Goal: Task Accomplishment & Management: Use online tool/utility

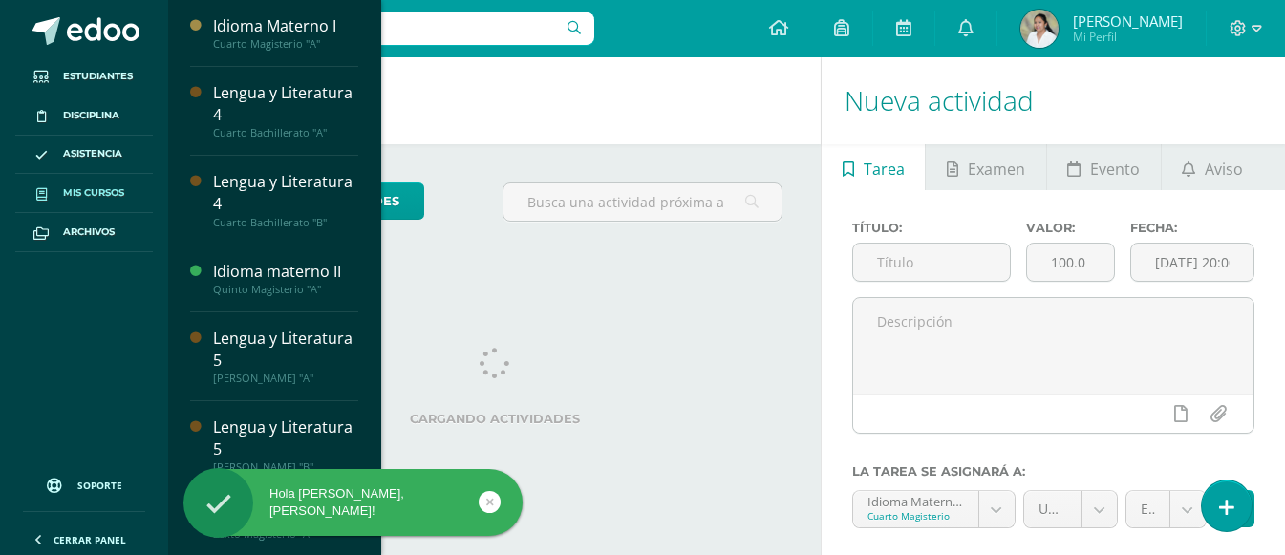
click at [86, 195] on span "Mis cursos" at bounding box center [93, 192] width 61 height 15
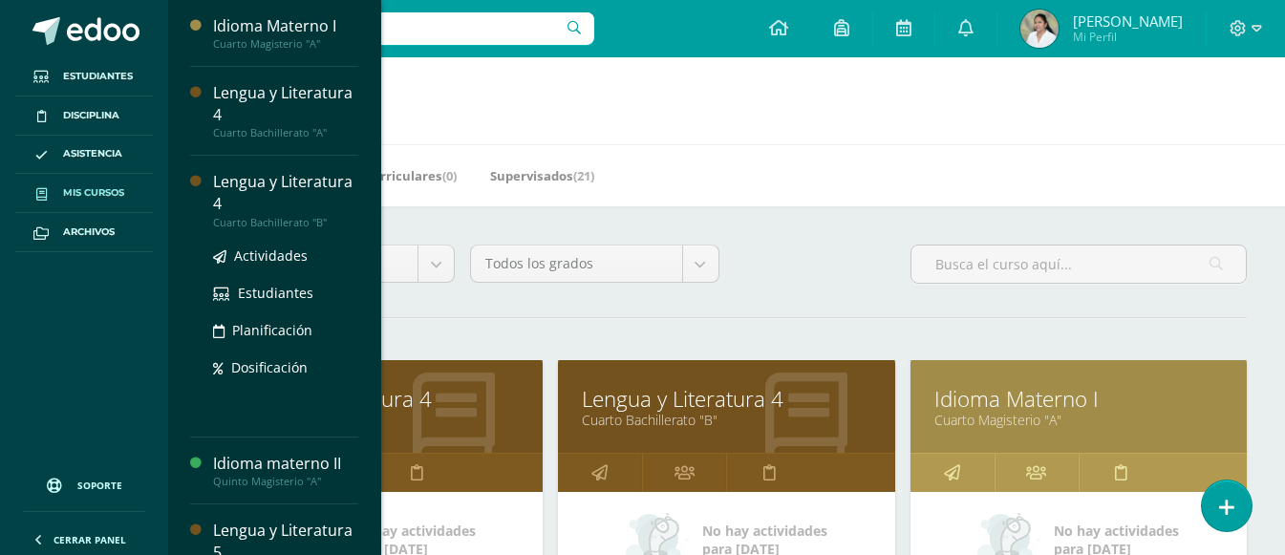
click at [271, 266] on ul "Actividades Estudiantes Planificación Dosificación" at bounding box center [285, 311] width 145 height 134
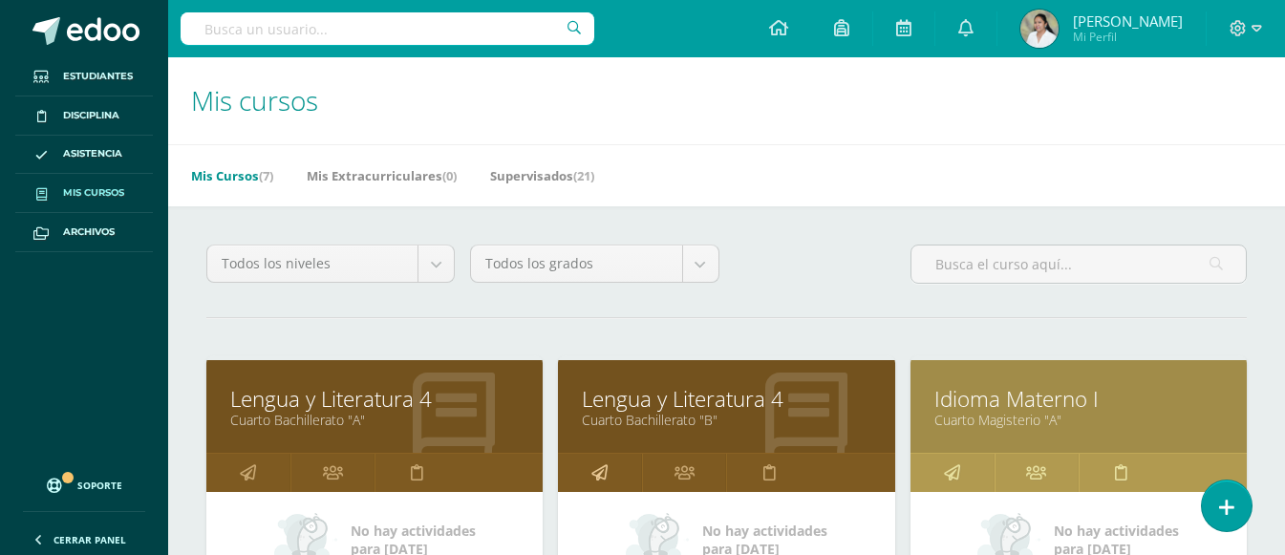
click at [609, 475] on link at bounding box center [600, 473] width 84 height 38
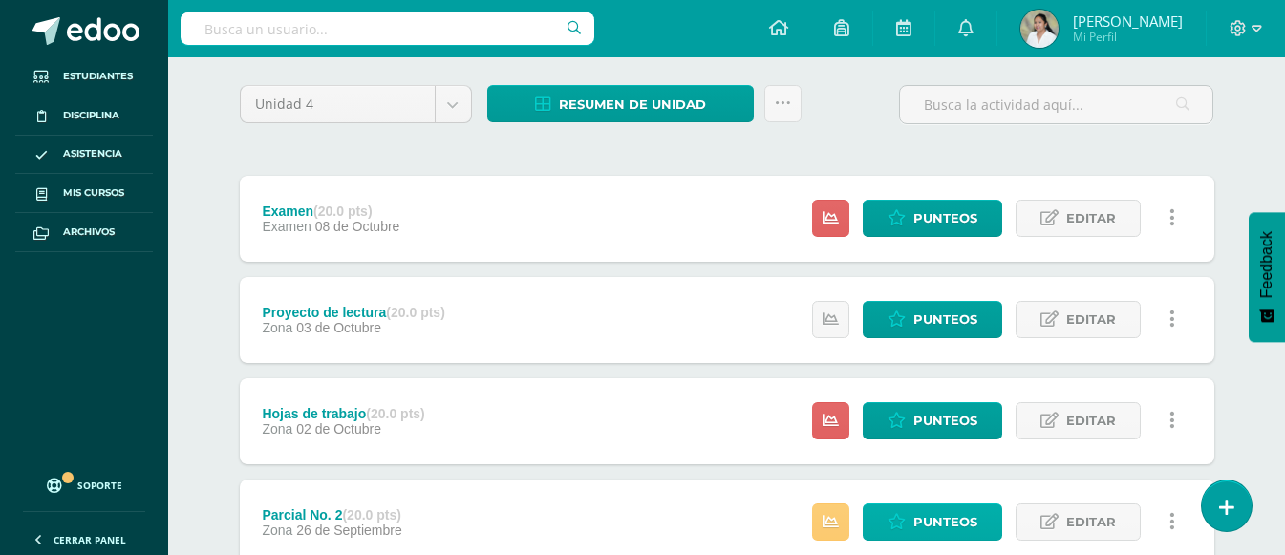
scroll to position [191, 0]
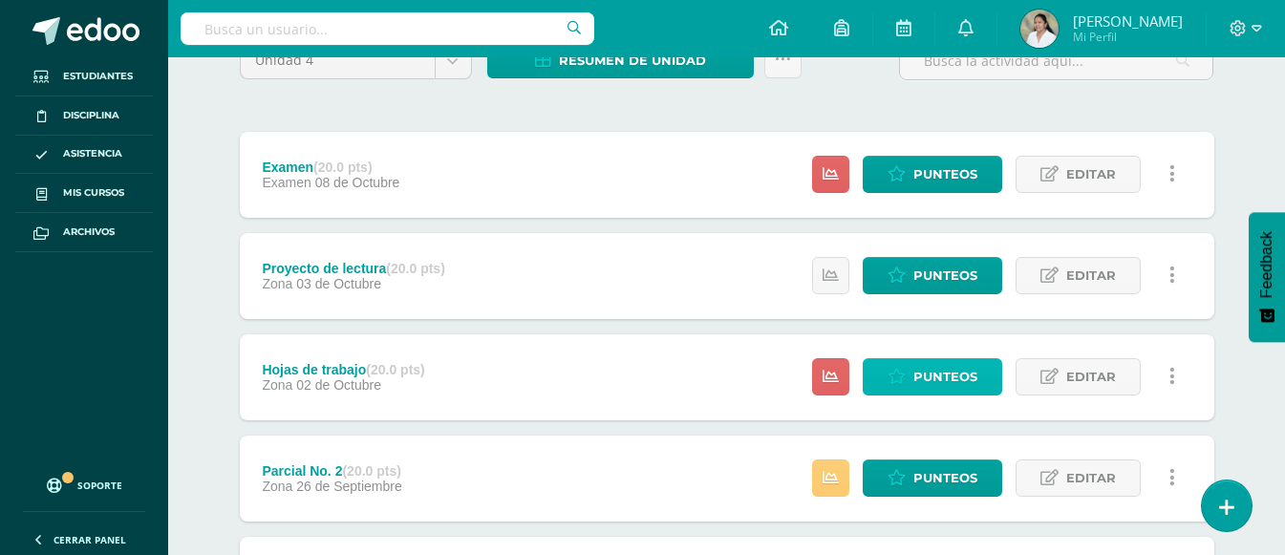
click at [942, 391] on span "Punteos" at bounding box center [945, 376] width 64 height 35
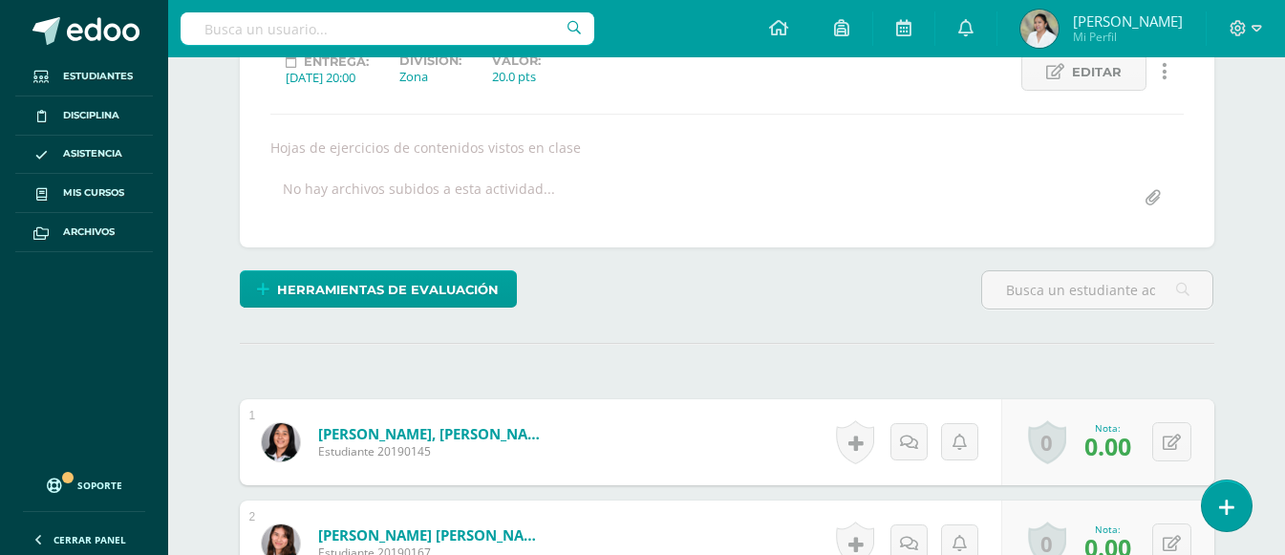
scroll to position [284, 0]
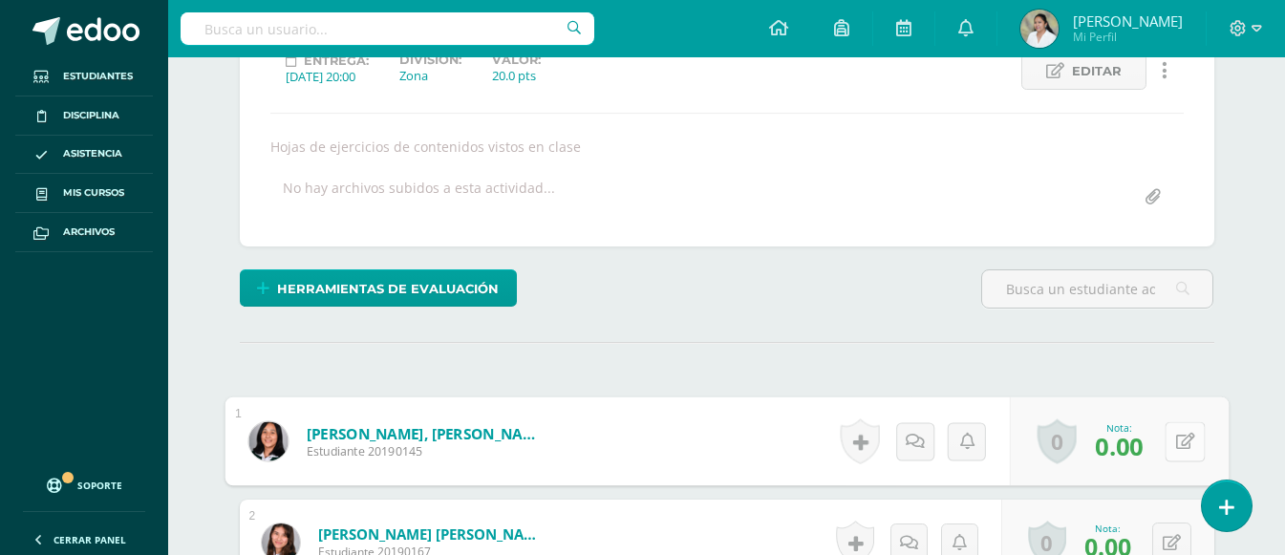
click at [1171, 433] on button at bounding box center [1184, 441] width 40 height 40
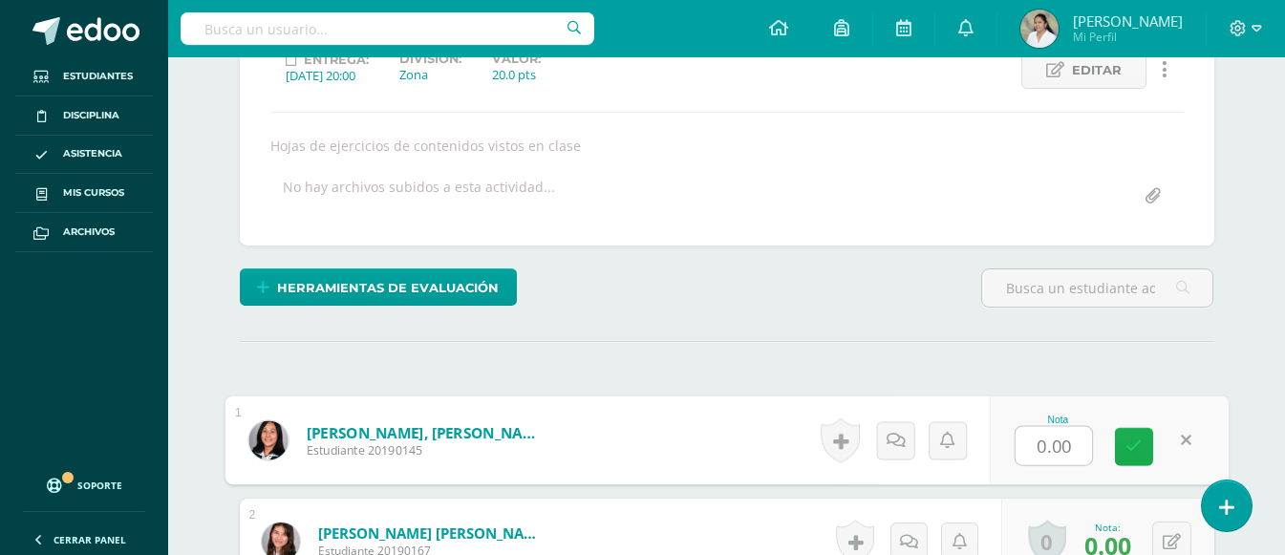
scroll to position [286, 0]
type input "14"
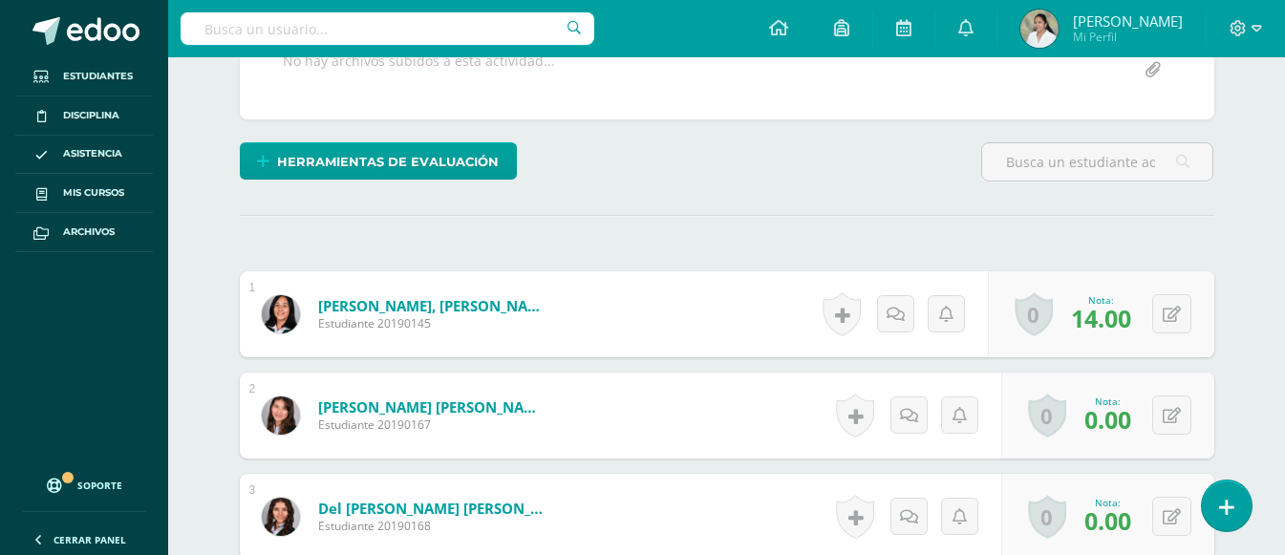
scroll to position [572, 0]
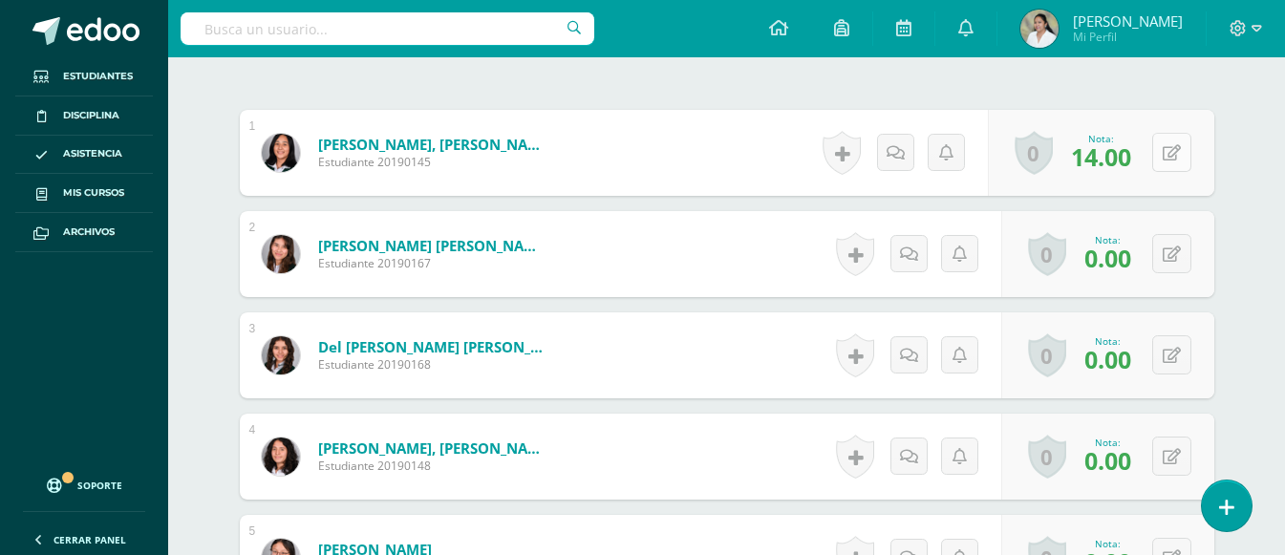
click at [1174, 159] on icon at bounding box center [1171, 153] width 18 height 16
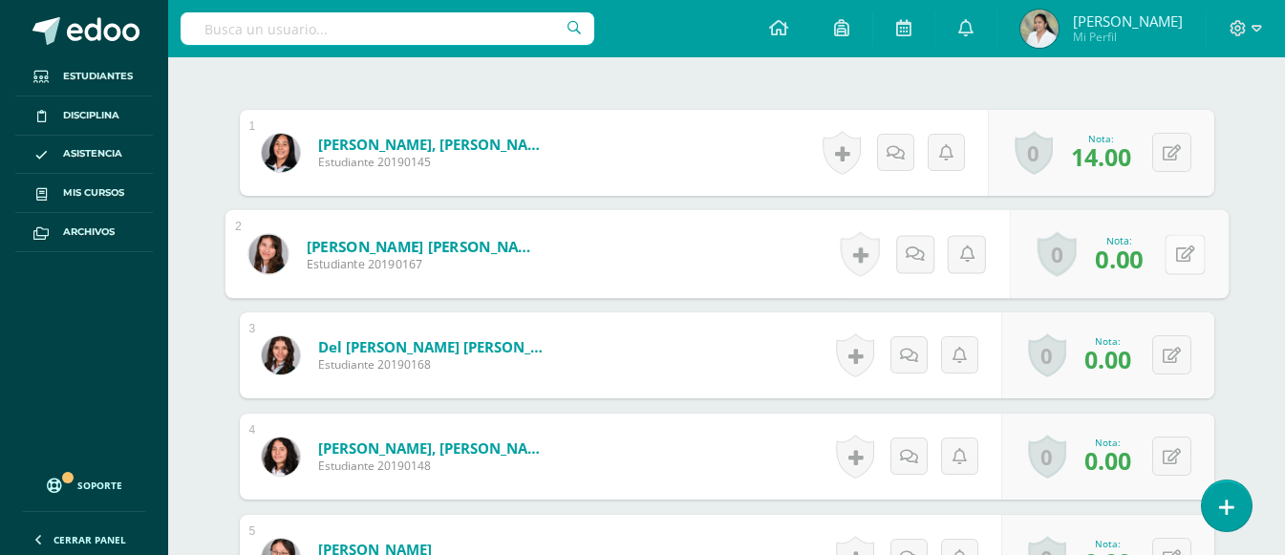
click at [1175, 253] on icon at bounding box center [1184, 253] width 19 height 16
type input "18"
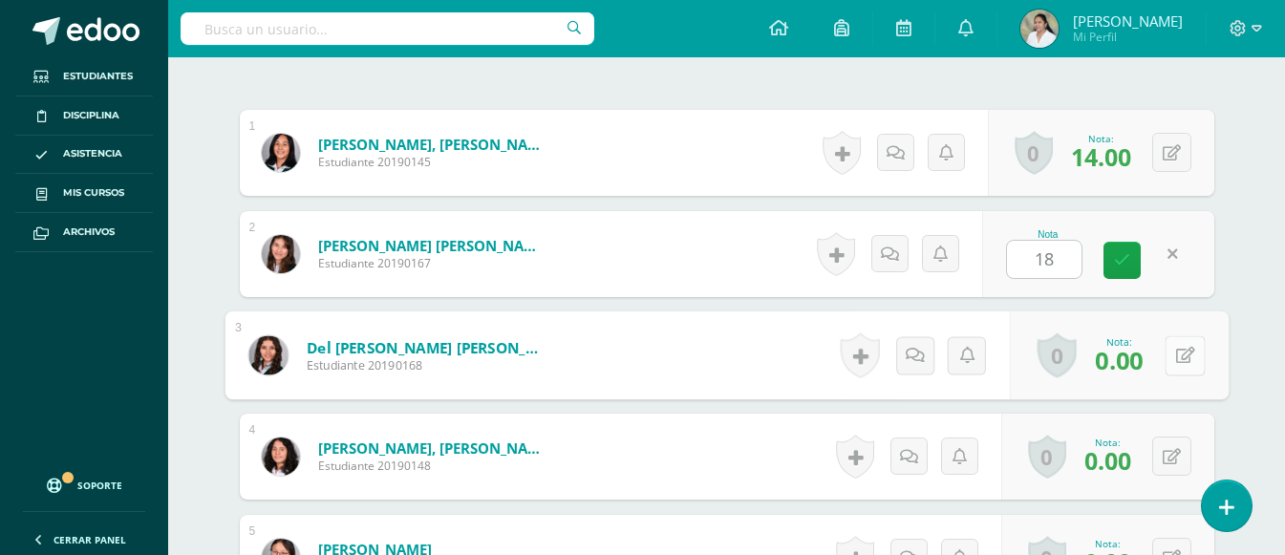
click at [1175, 352] on icon at bounding box center [1184, 355] width 19 height 16
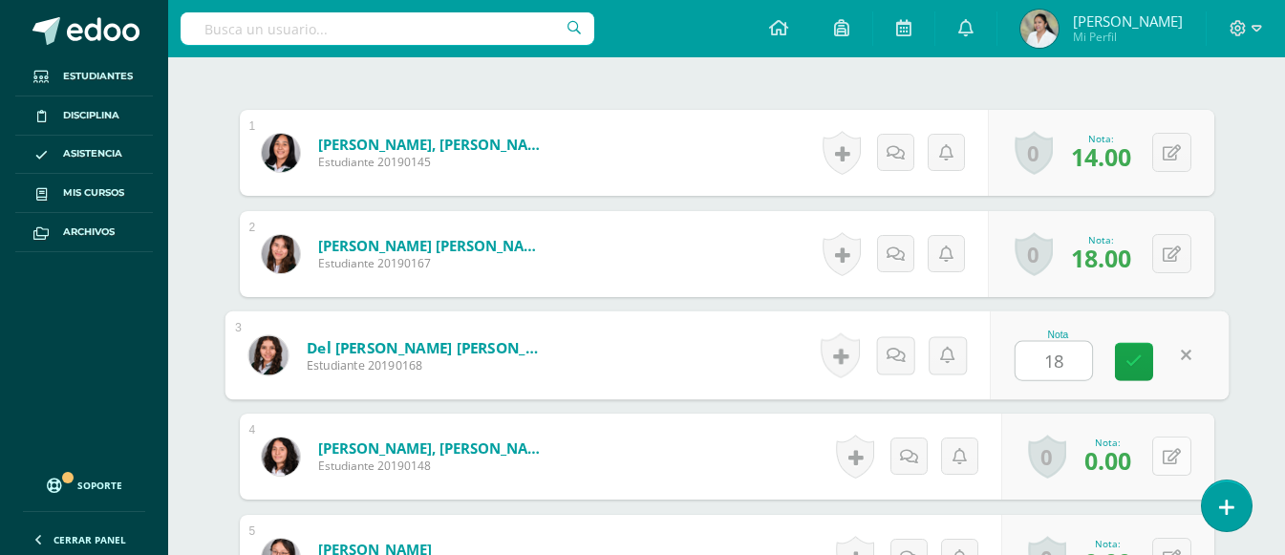
type input "18"
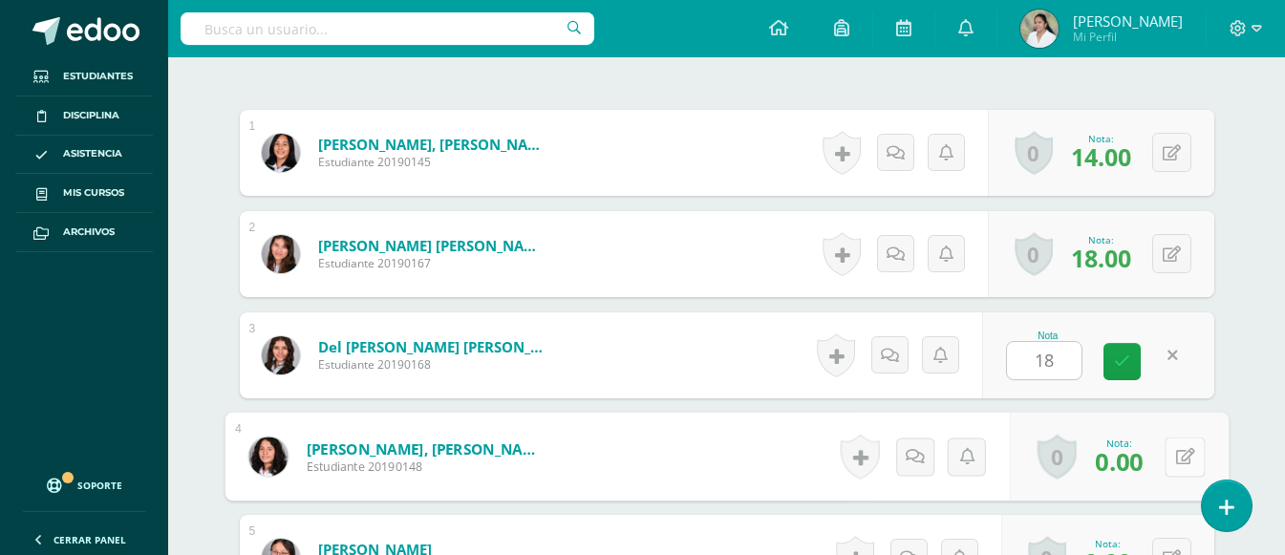
click at [1179, 457] on button at bounding box center [1184, 456] width 40 height 40
type input "19"
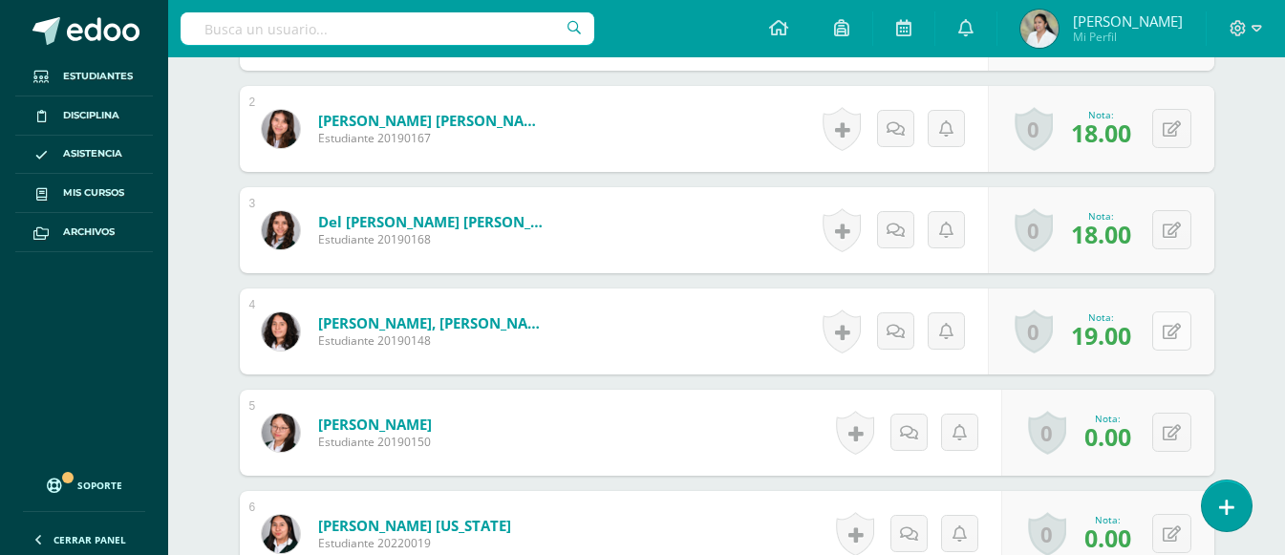
scroll to position [859, 0]
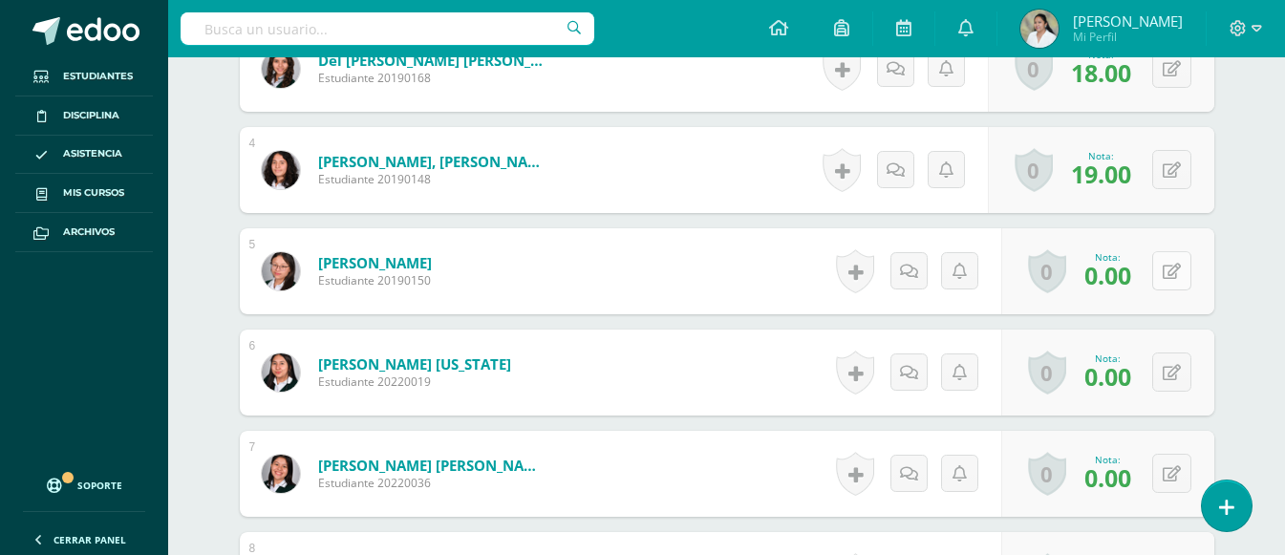
click at [1181, 269] on button at bounding box center [1171, 270] width 39 height 39
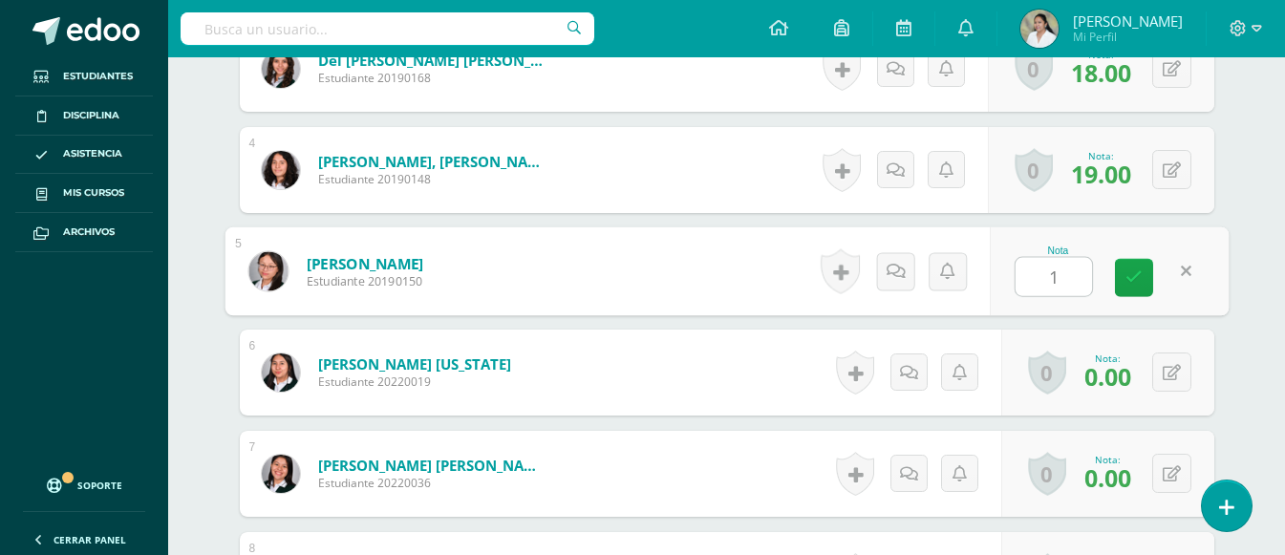
type input "18"
click at [1137, 278] on icon at bounding box center [1133, 277] width 17 height 16
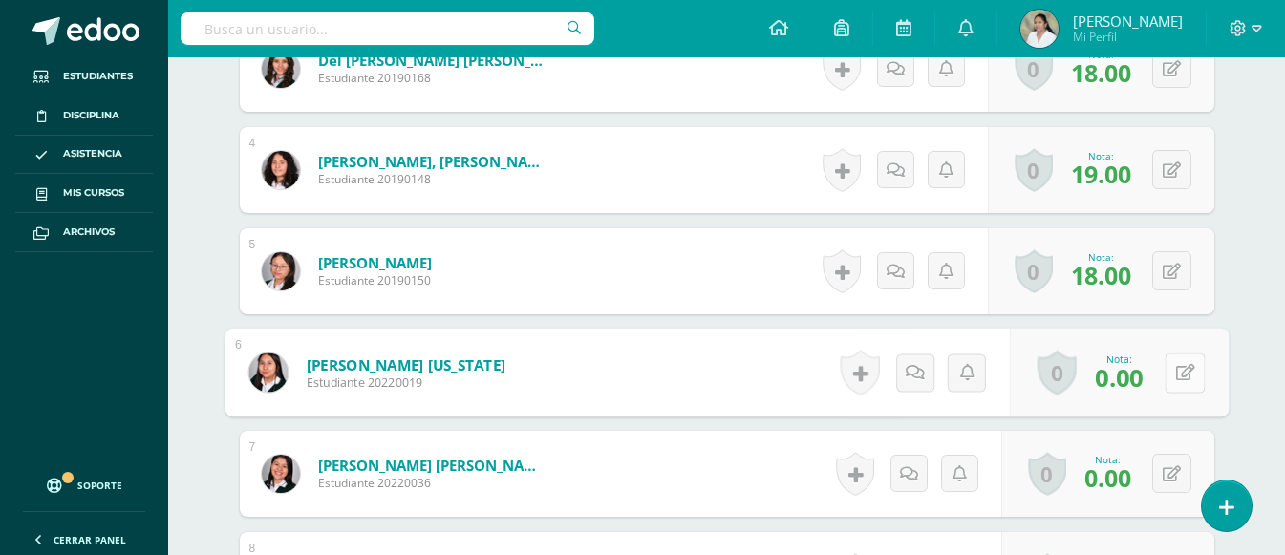
click at [1183, 372] on button at bounding box center [1184, 372] width 40 height 40
type input "17"
click at [1150, 374] on link at bounding box center [1134, 379] width 38 height 38
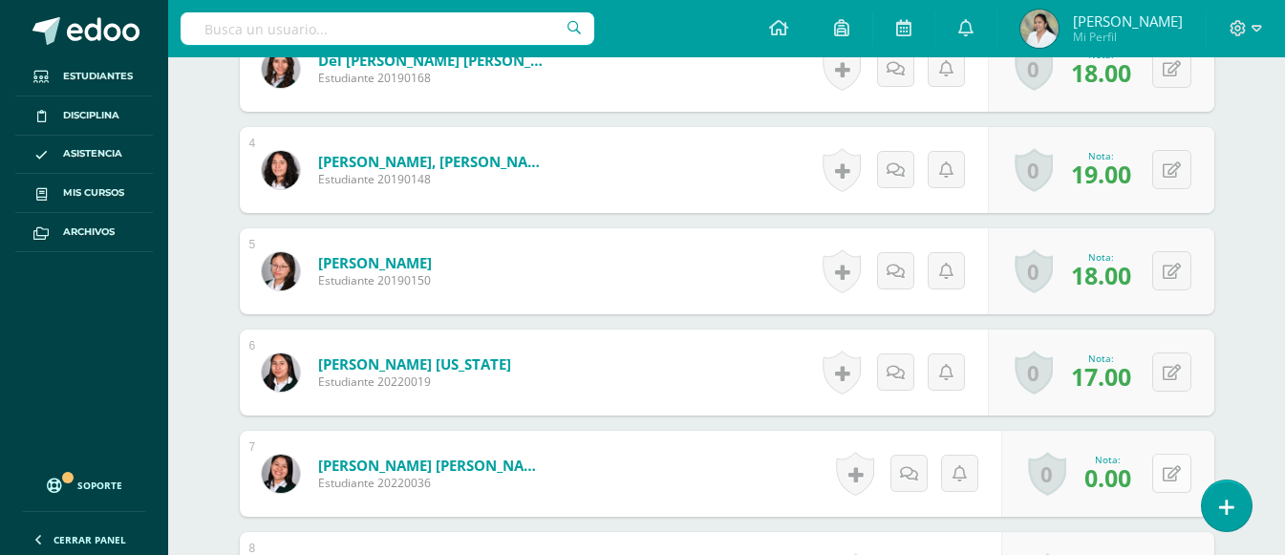
click at [1177, 484] on button at bounding box center [1171, 473] width 39 height 39
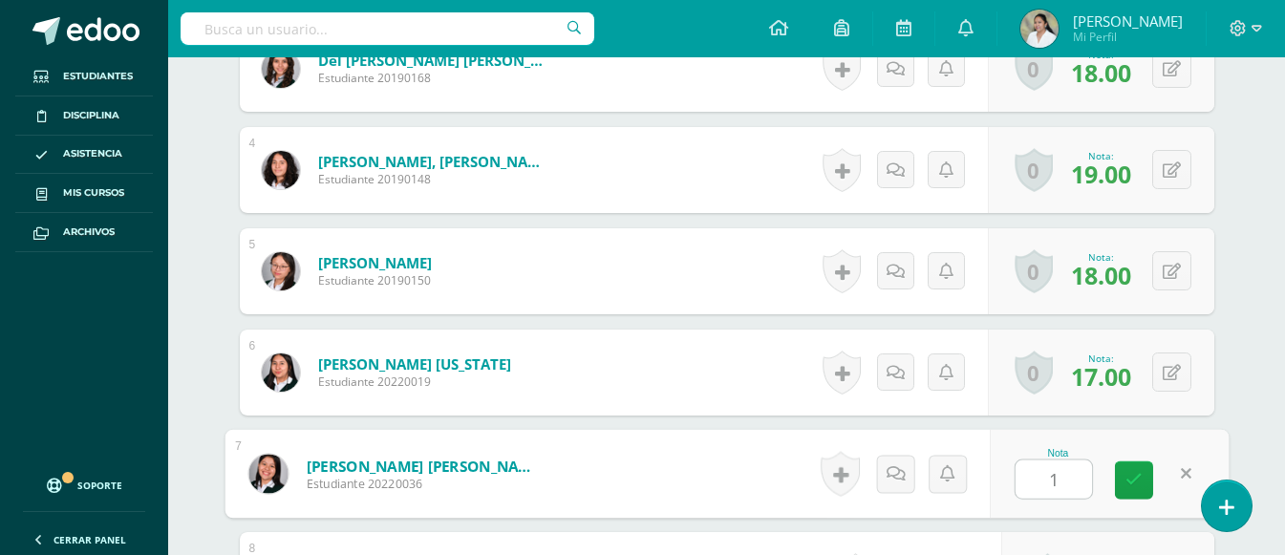
type input "18"
click at [1131, 483] on icon at bounding box center [1133, 480] width 17 height 16
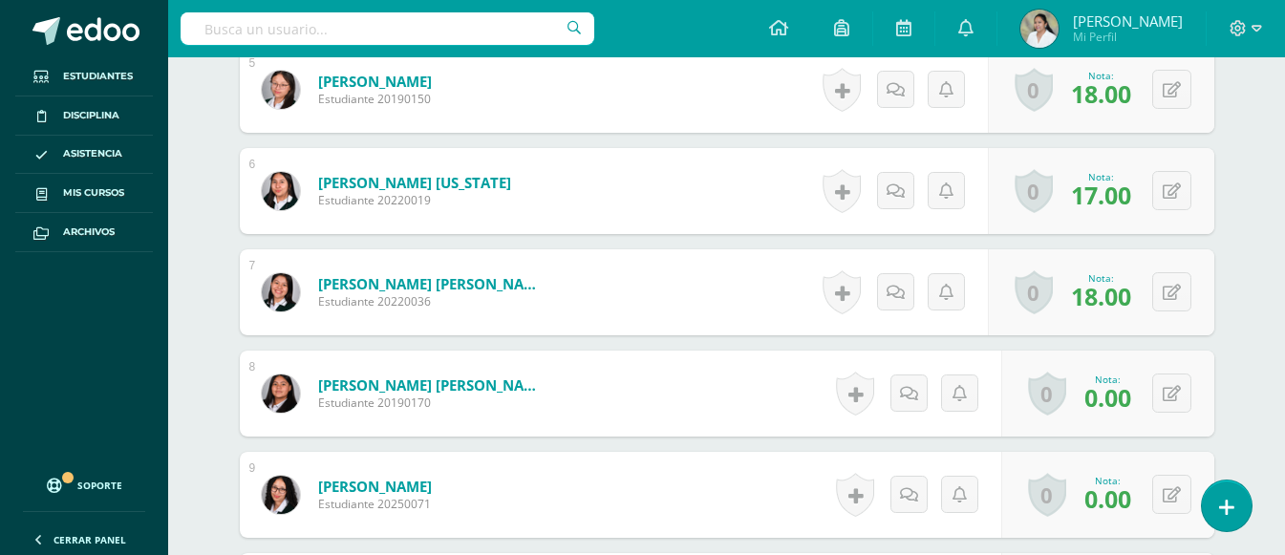
scroll to position [1050, 0]
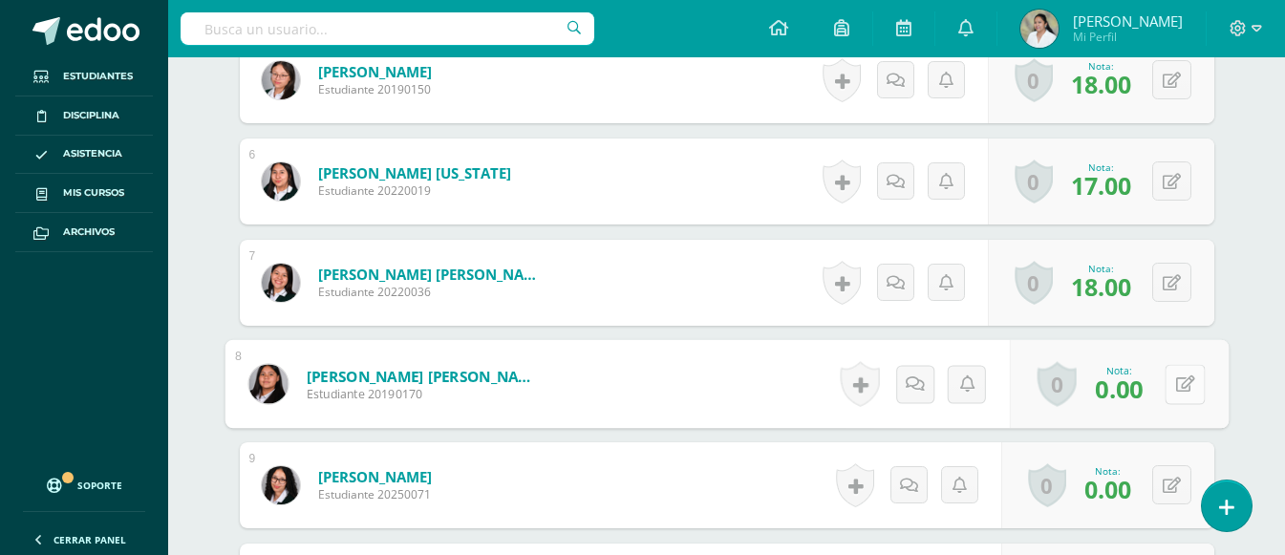
click at [1179, 385] on icon at bounding box center [1184, 383] width 19 height 16
type input "16"
click at [1145, 395] on link at bounding box center [1134, 391] width 38 height 38
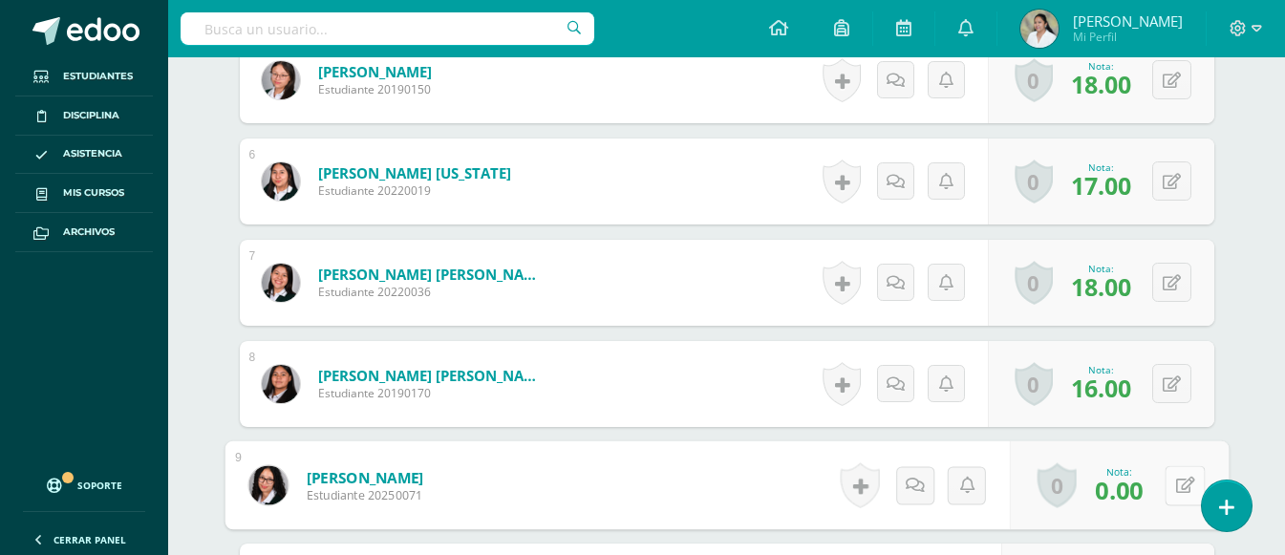
click at [1175, 482] on icon at bounding box center [1184, 485] width 19 height 16
type input "15"
click at [1137, 495] on icon at bounding box center [1133, 491] width 17 height 16
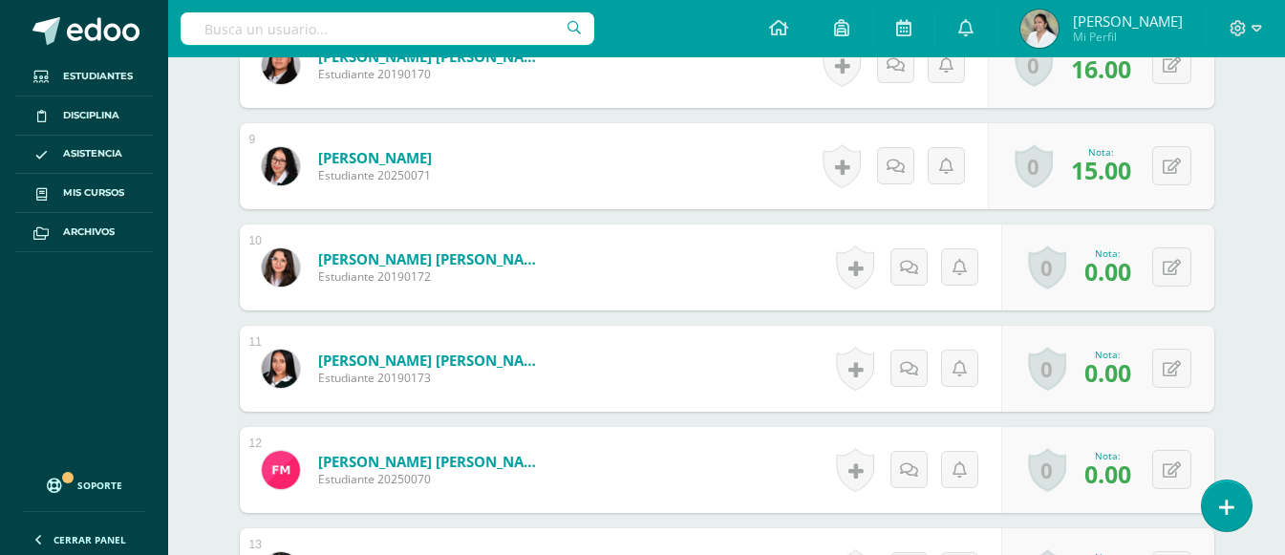
scroll to position [1432, 0]
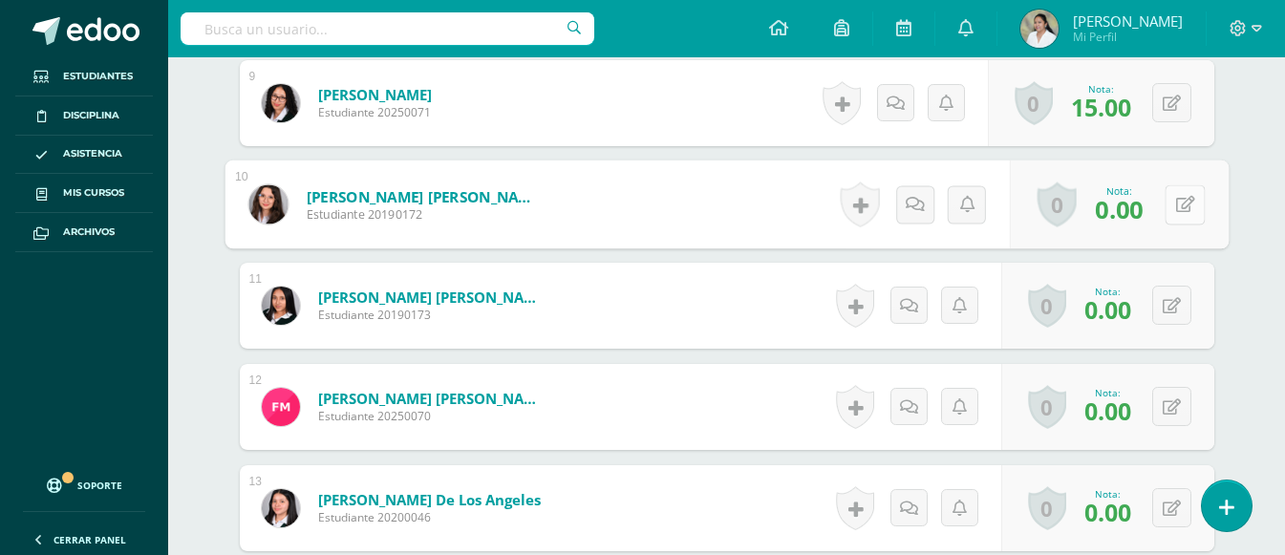
click at [1173, 212] on button at bounding box center [1184, 204] width 40 height 40
type input "18"
click at [1179, 305] on button at bounding box center [1171, 305] width 39 height 39
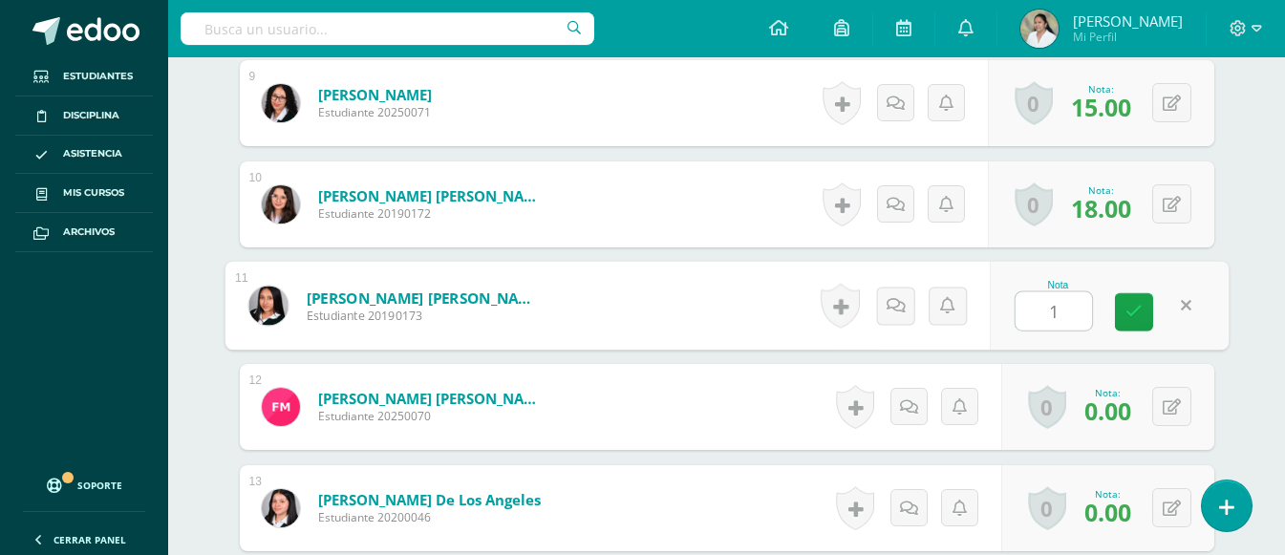
type input "17"
click at [1144, 322] on link at bounding box center [1134, 312] width 38 height 38
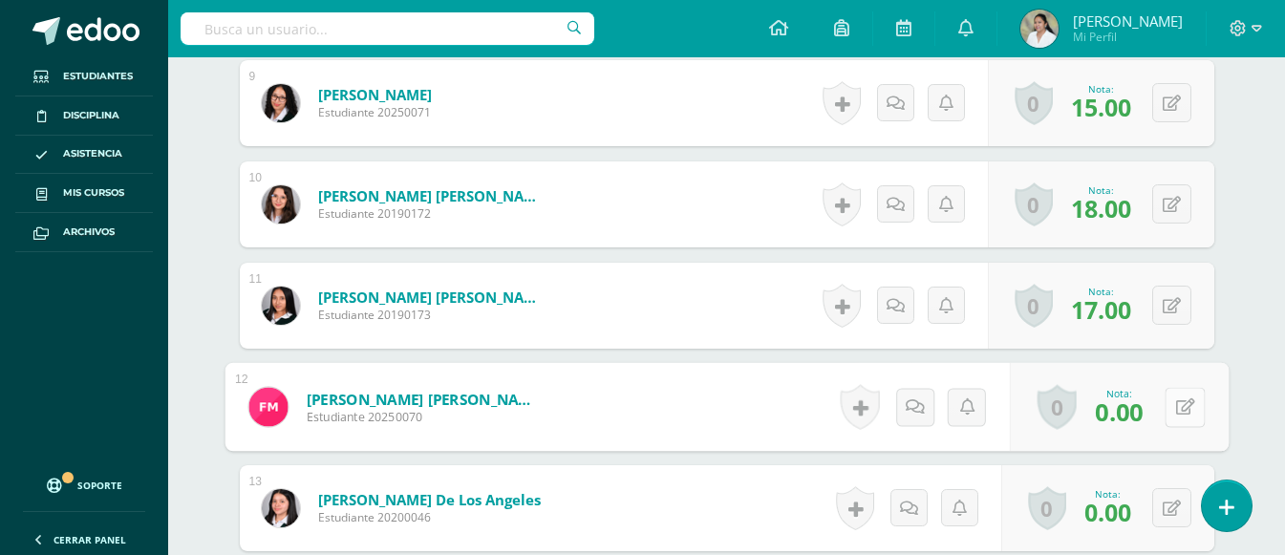
click at [1165, 397] on button at bounding box center [1184, 407] width 40 height 40
type input "17"
click at [1144, 408] on link at bounding box center [1134, 413] width 38 height 38
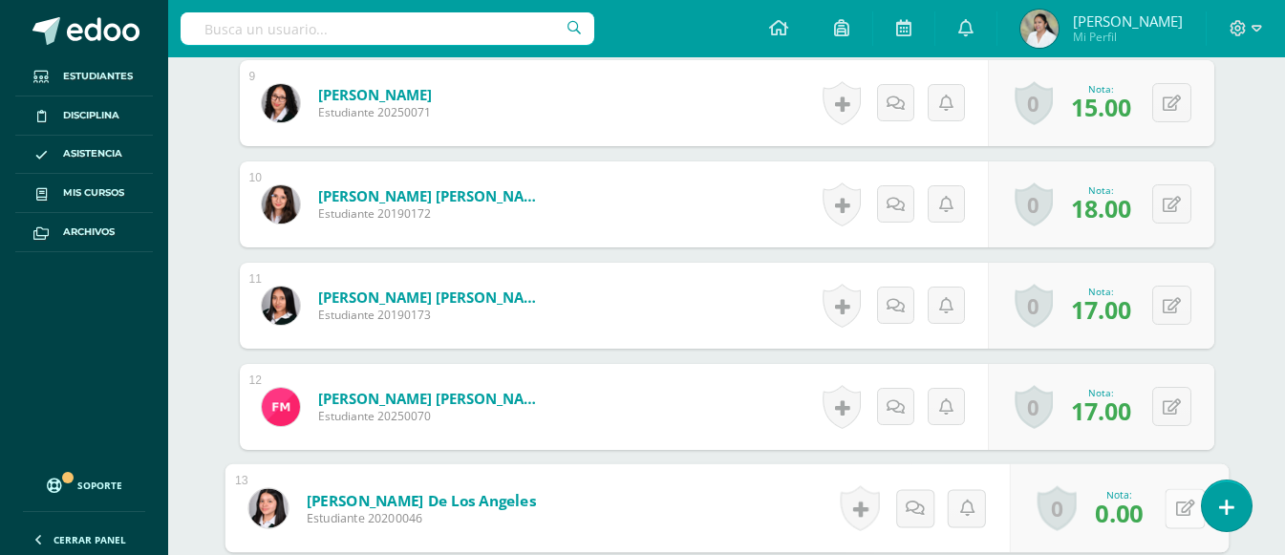
click at [1165, 505] on button at bounding box center [1184, 508] width 40 height 40
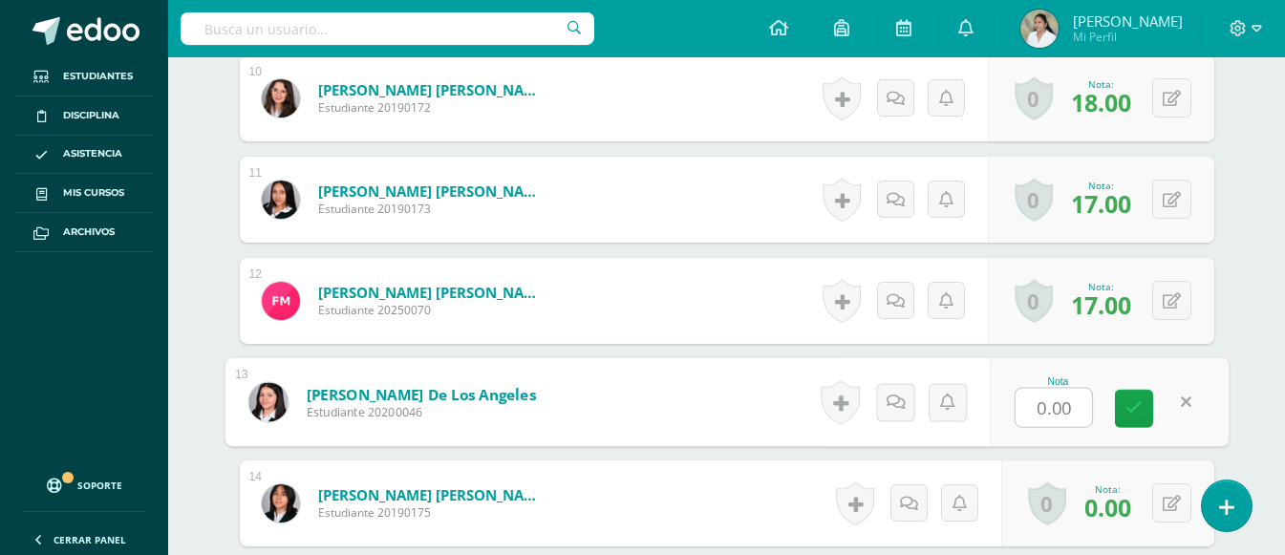
scroll to position [1623, 0]
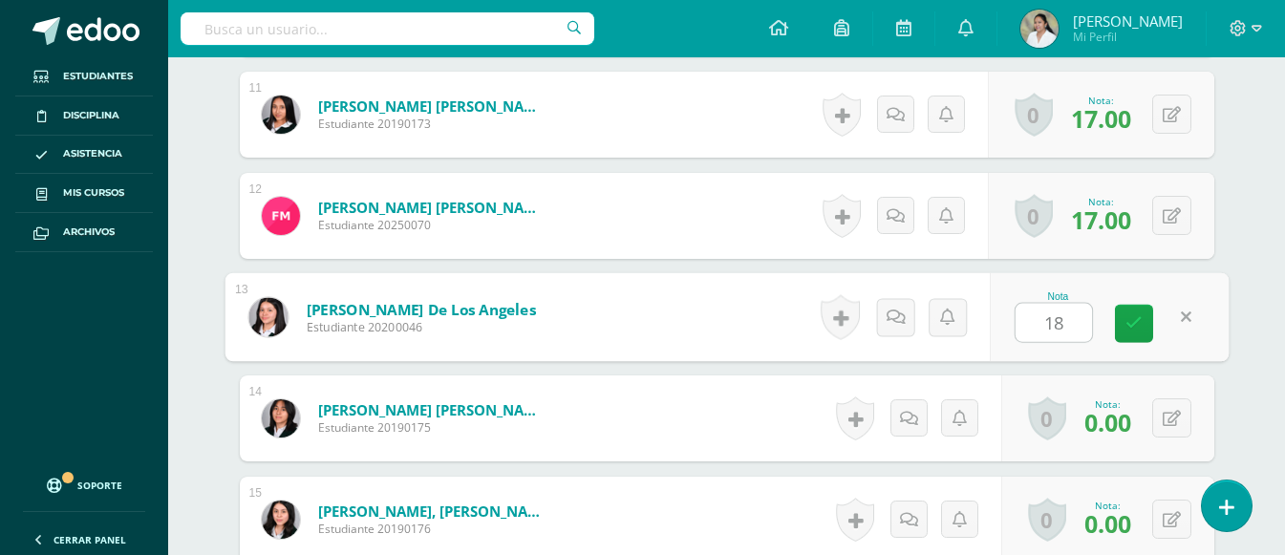
type input "18"
click at [1172, 422] on icon at bounding box center [1171, 419] width 18 height 16
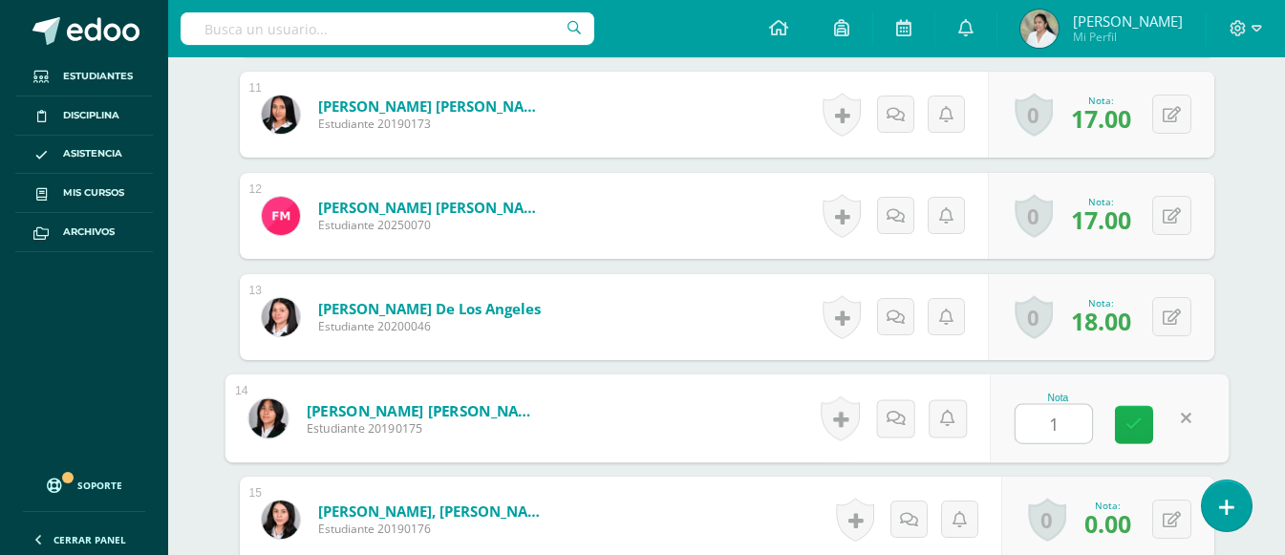
type input "17"
click at [1140, 420] on icon at bounding box center [1133, 424] width 17 height 16
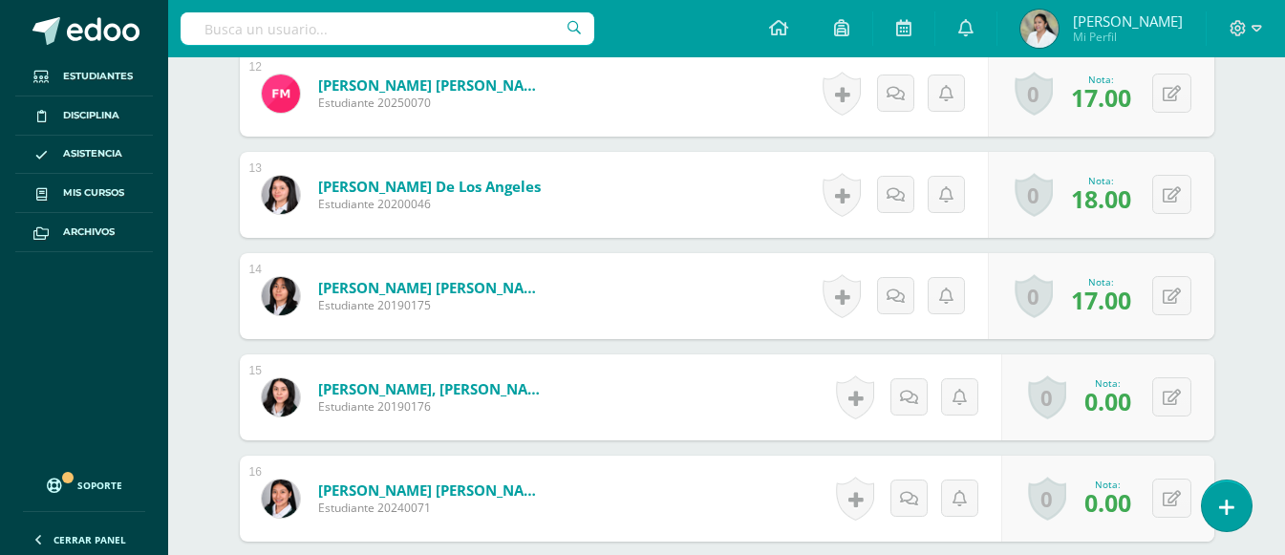
scroll to position [1909, 0]
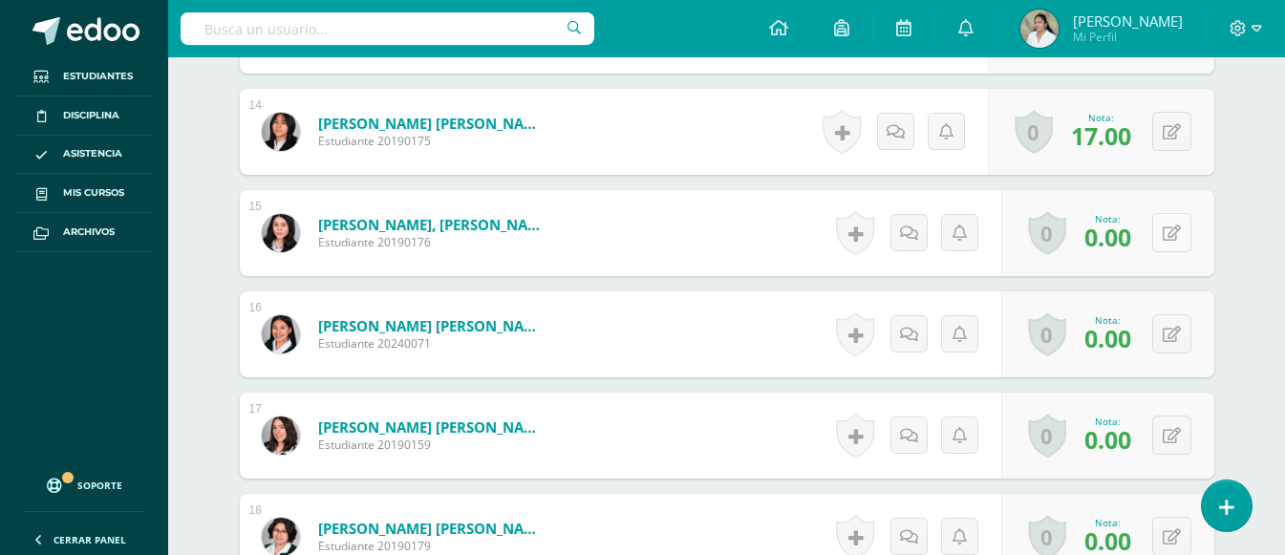
click at [1175, 232] on icon at bounding box center [1171, 233] width 18 height 16
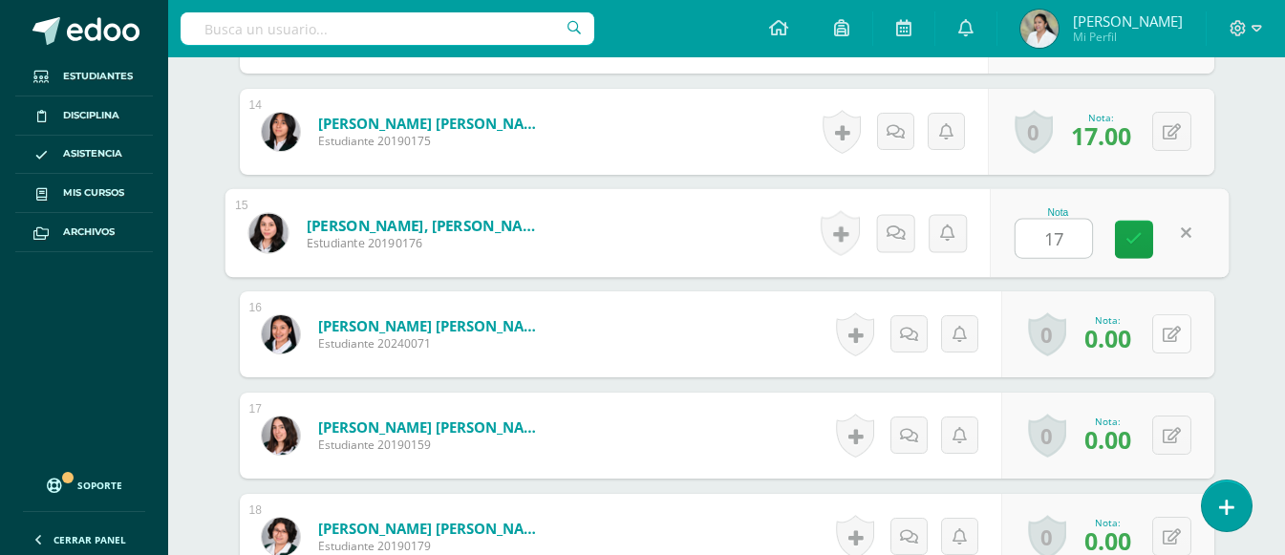
type input "17"
click at [1168, 343] on button at bounding box center [1171, 333] width 39 height 39
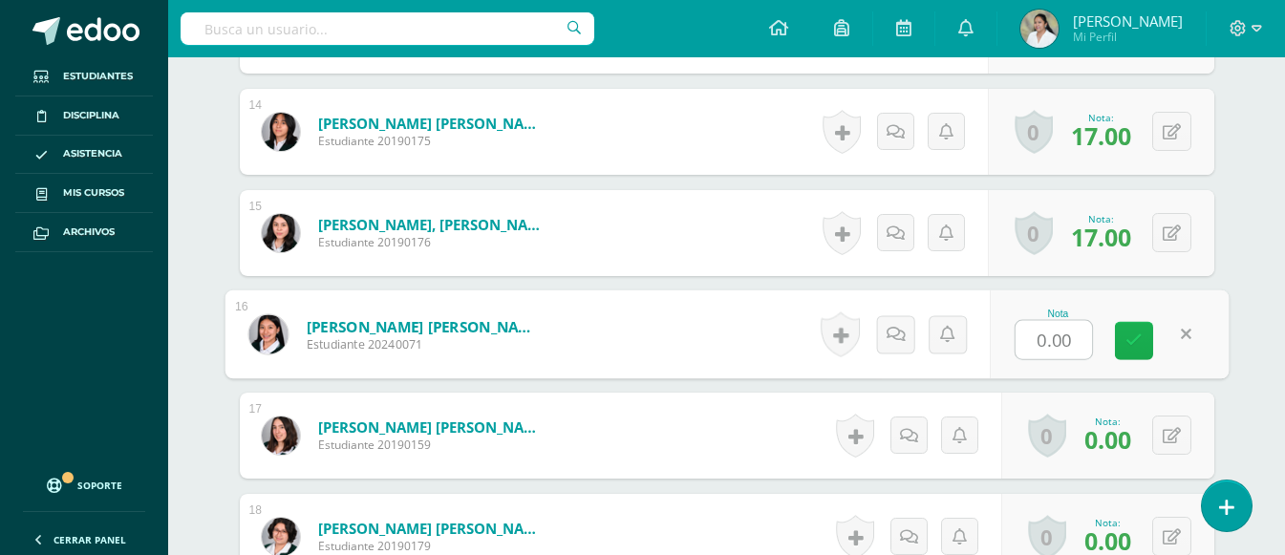
click at [1140, 339] on icon at bounding box center [1133, 340] width 17 height 16
click at [1177, 341] on icon at bounding box center [1184, 334] width 19 height 16
type input "17"
click at [1180, 440] on button at bounding box center [1171, 434] width 39 height 39
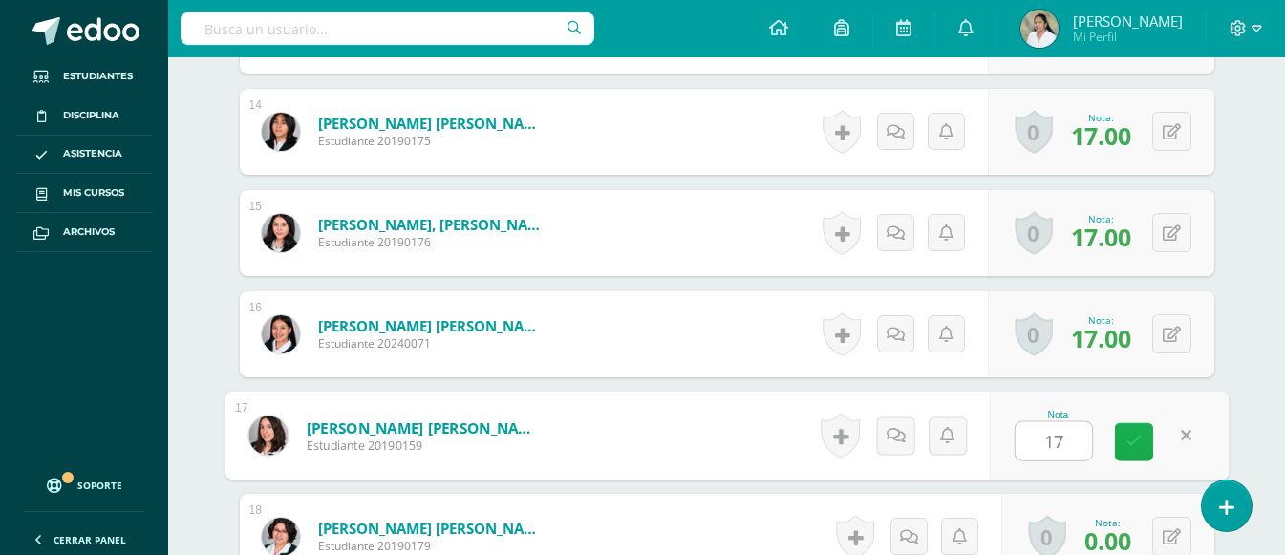
click at [1145, 441] on link at bounding box center [1134, 442] width 38 height 38
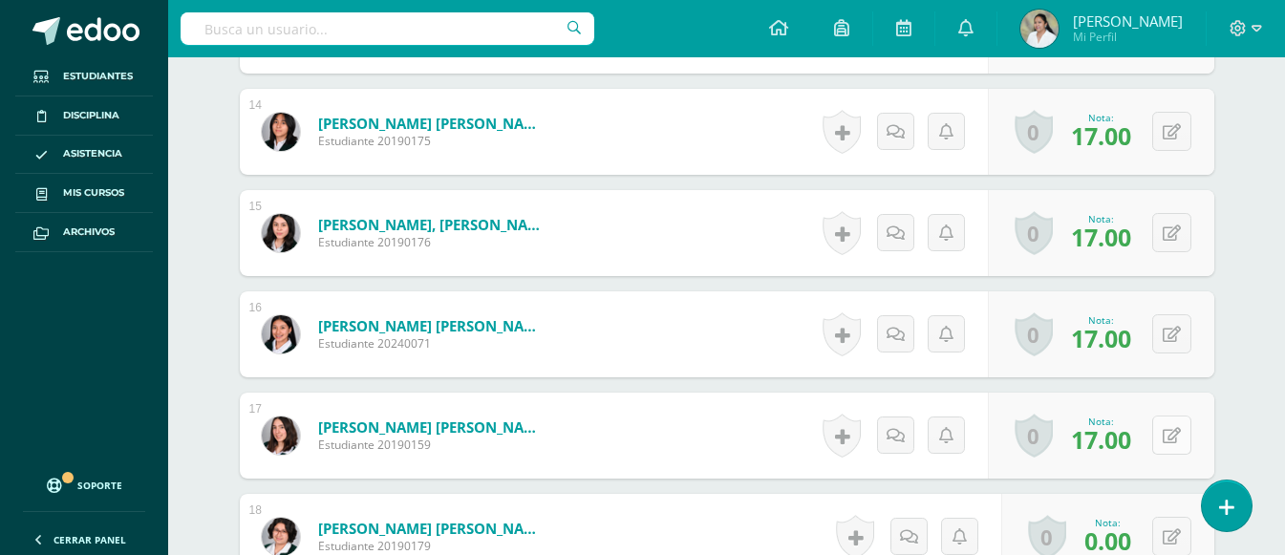
click at [1172, 436] on button at bounding box center [1171, 434] width 39 height 39
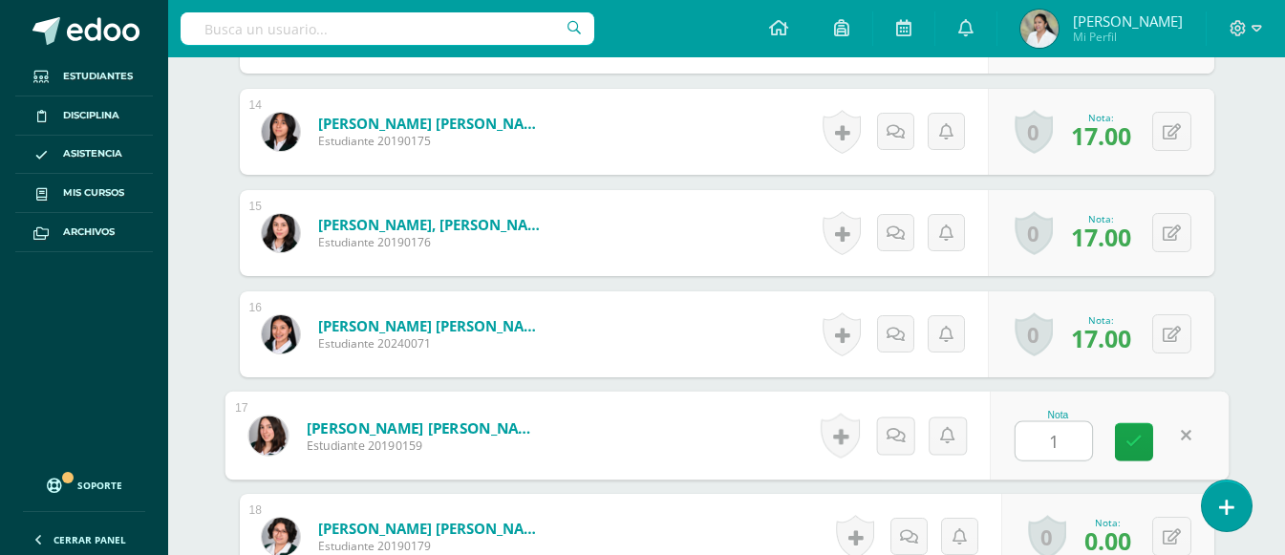
type input "18"
click at [1129, 445] on icon at bounding box center [1133, 442] width 17 height 16
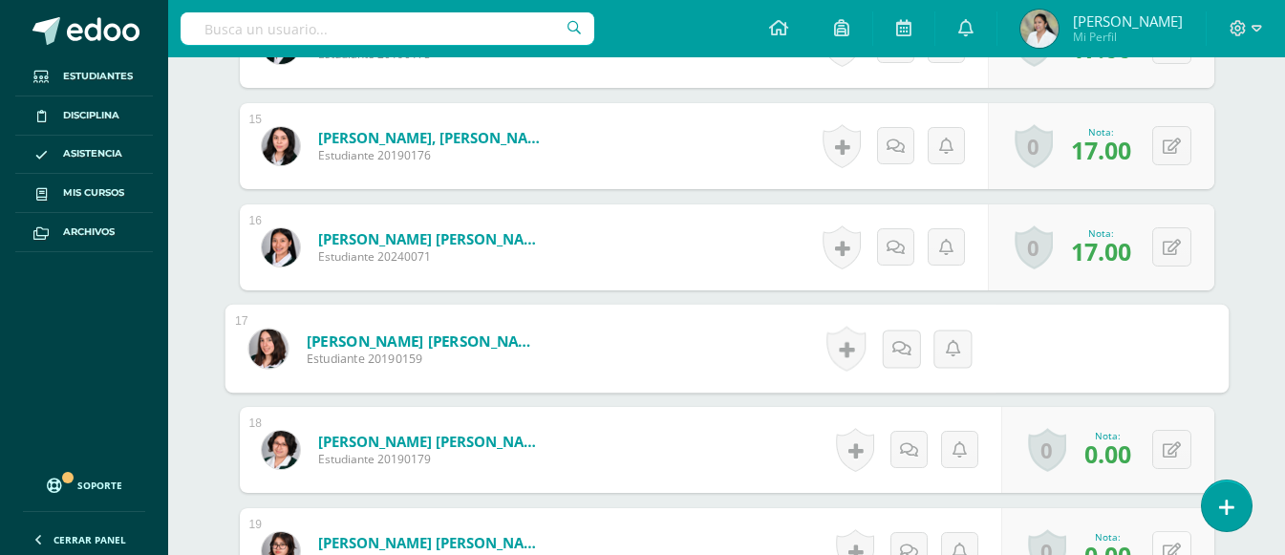
scroll to position [2100, 0]
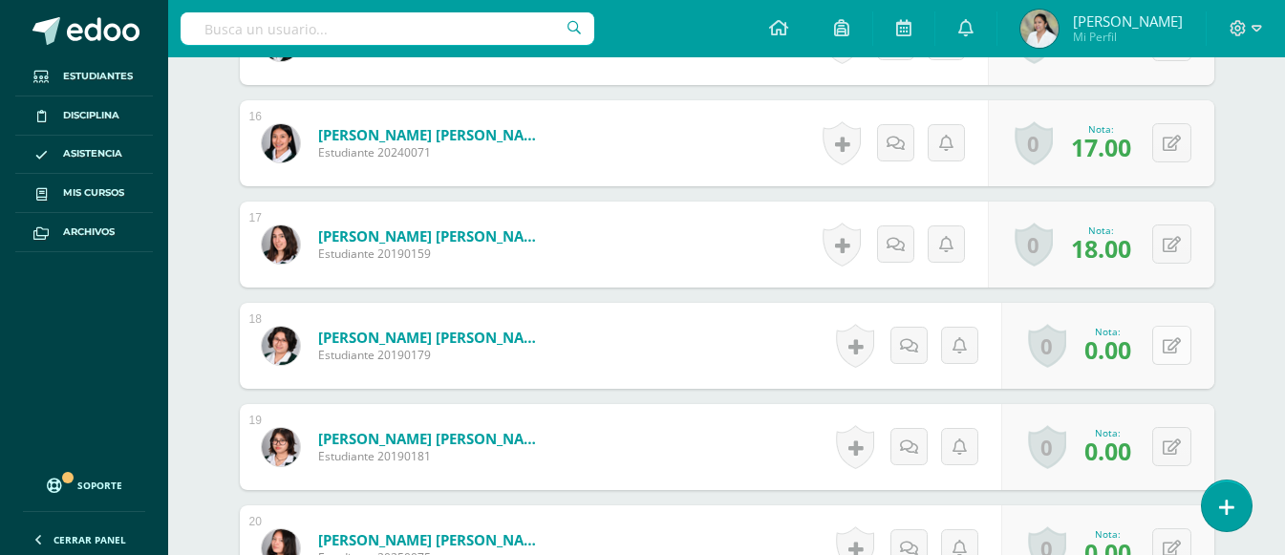
click at [1179, 351] on icon at bounding box center [1171, 346] width 18 height 16
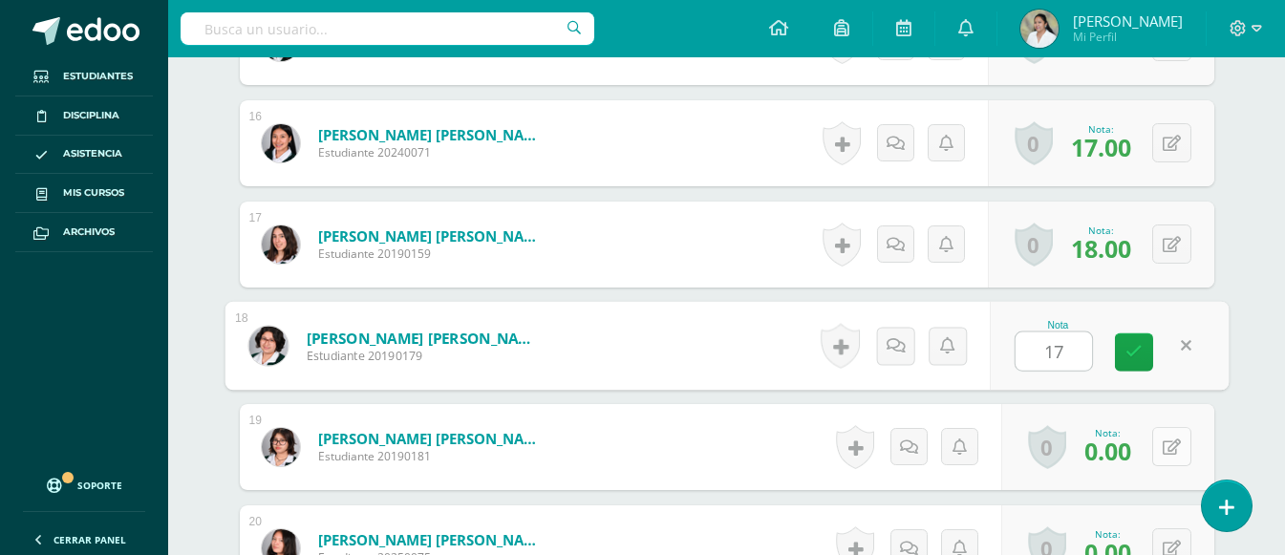
type input "17"
click at [1173, 448] on icon at bounding box center [1171, 447] width 18 height 16
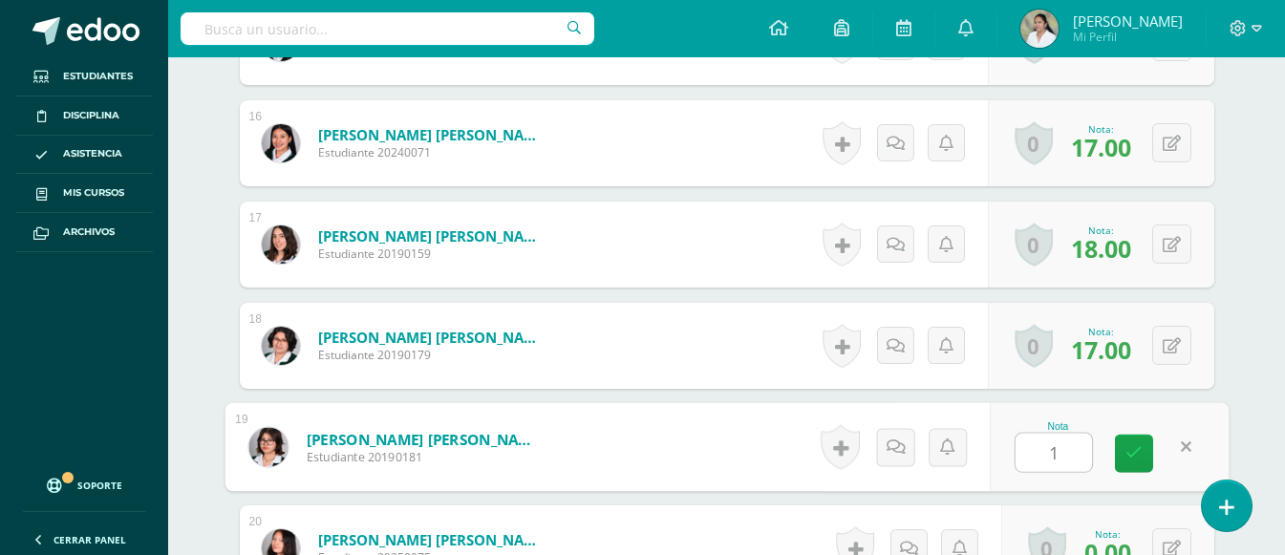
type input "17"
click at [1137, 469] on link at bounding box center [1134, 454] width 38 height 38
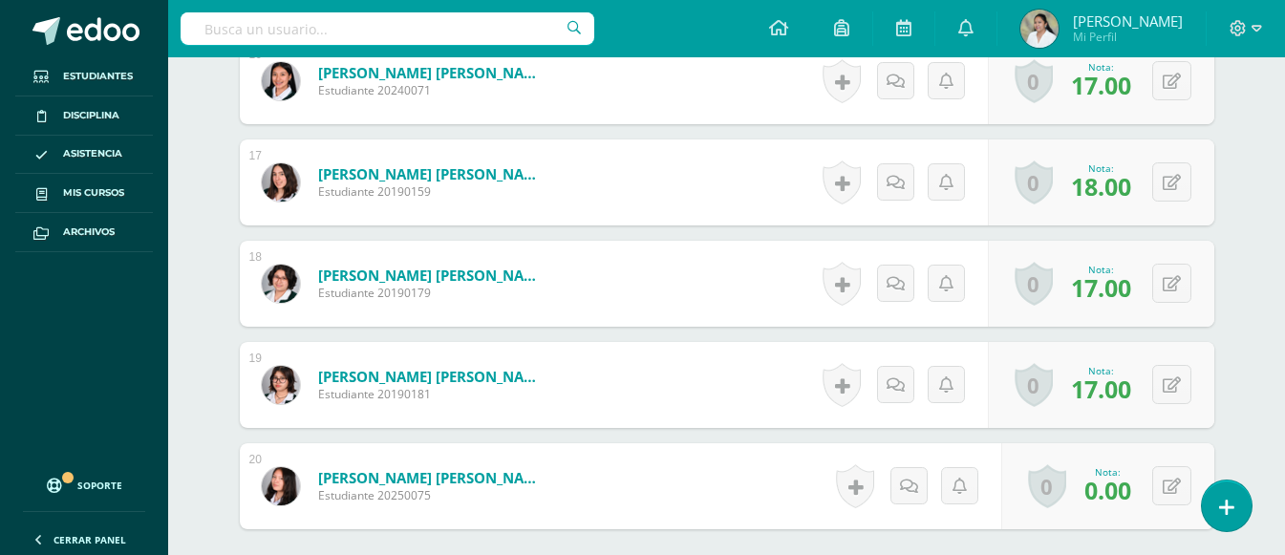
scroll to position [2196, 0]
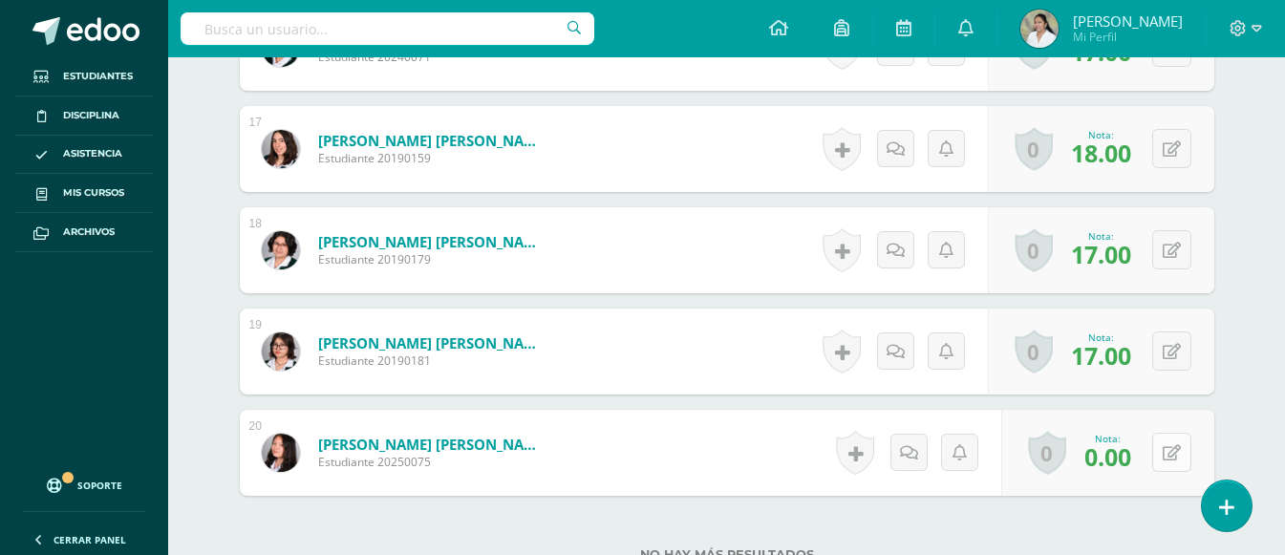
click at [1173, 456] on icon at bounding box center [1171, 453] width 18 height 16
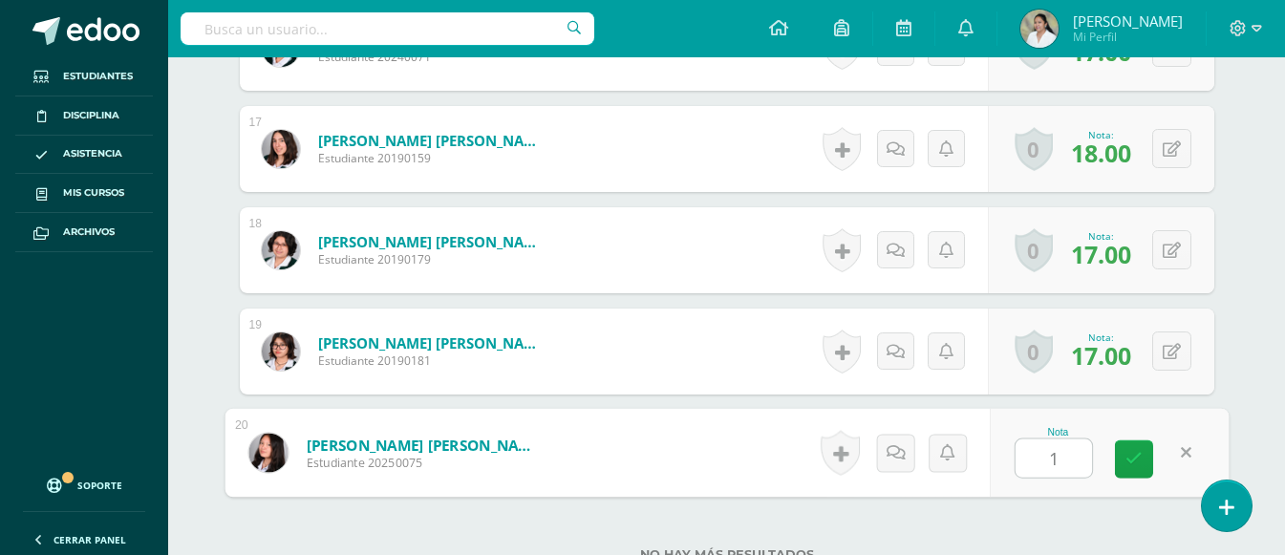
type input "17"
click at [1133, 469] on link at bounding box center [1134, 459] width 38 height 38
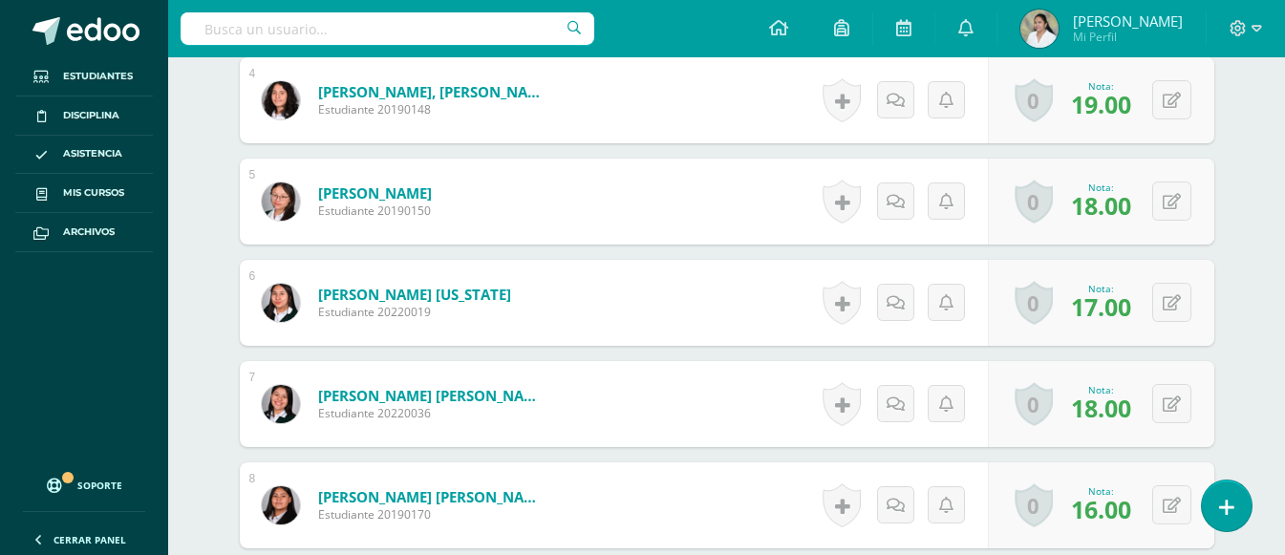
scroll to position [0, 0]
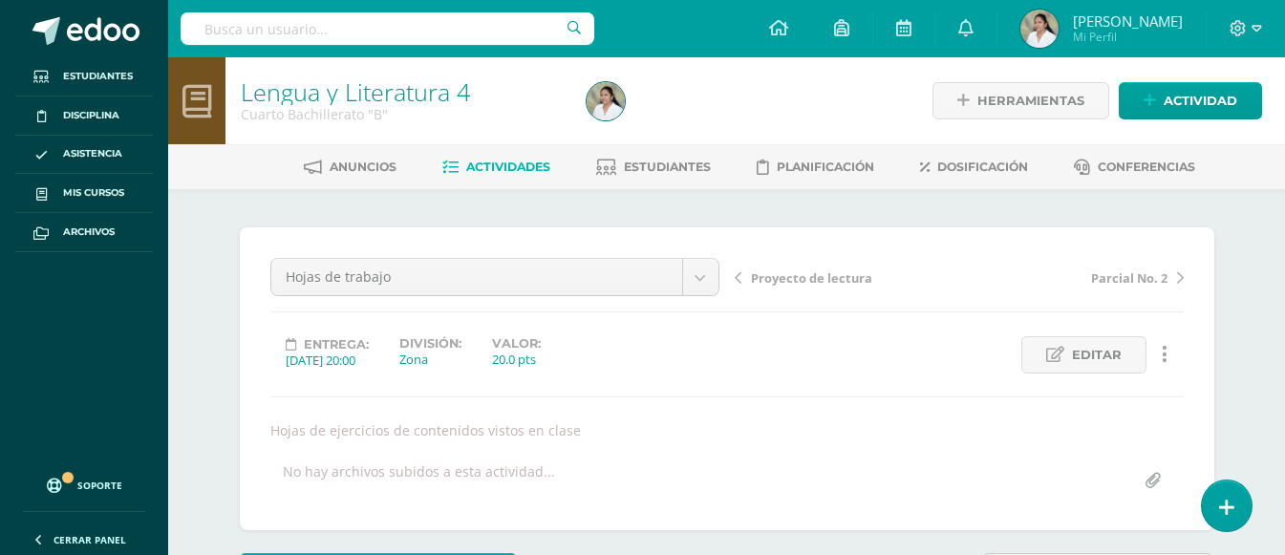
click at [494, 160] on span "Actividades" at bounding box center [508, 166] width 84 height 14
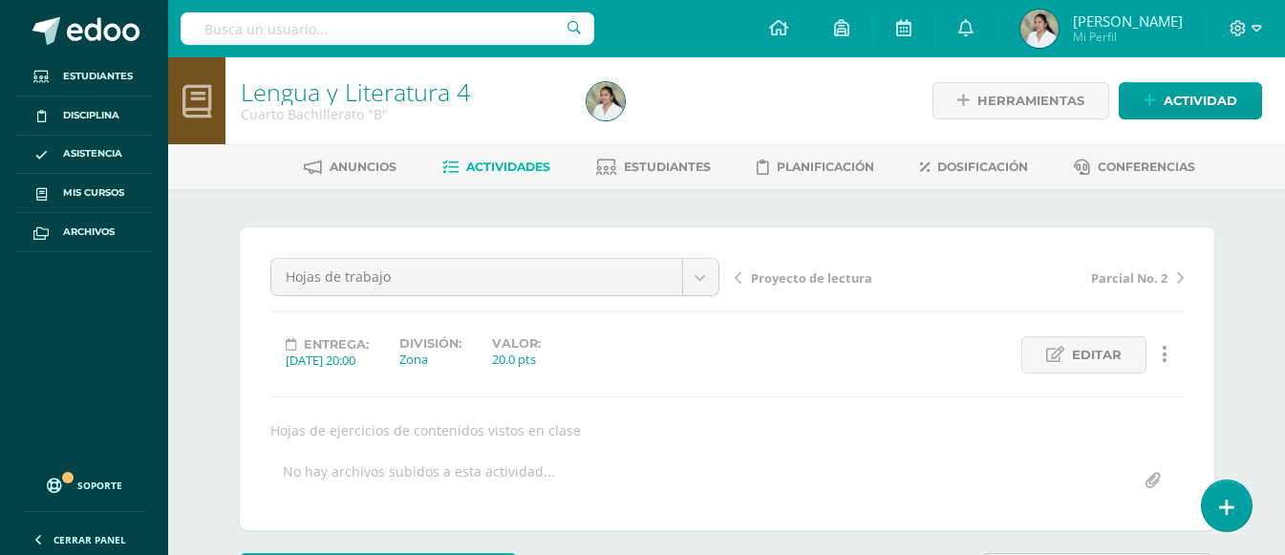
click at [494, 160] on span "Actividades" at bounding box center [508, 166] width 84 height 14
click at [494, 156] on link "Actividades" at bounding box center [496, 167] width 108 height 31
click at [494, 139] on div "Lengua y Literatura 4 Cuarto Bachillerato "B"" at bounding box center [401, 100] width 353 height 87
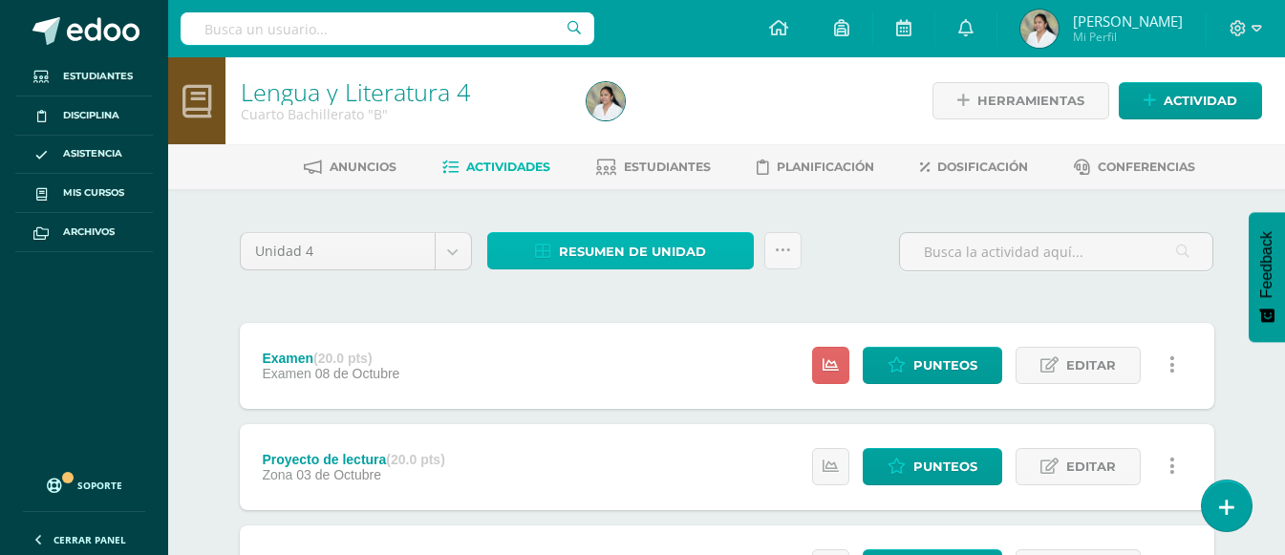
click at [633, 243] on span "Resumen de unidad" at bounding box center [632, 251] width 147 height 35
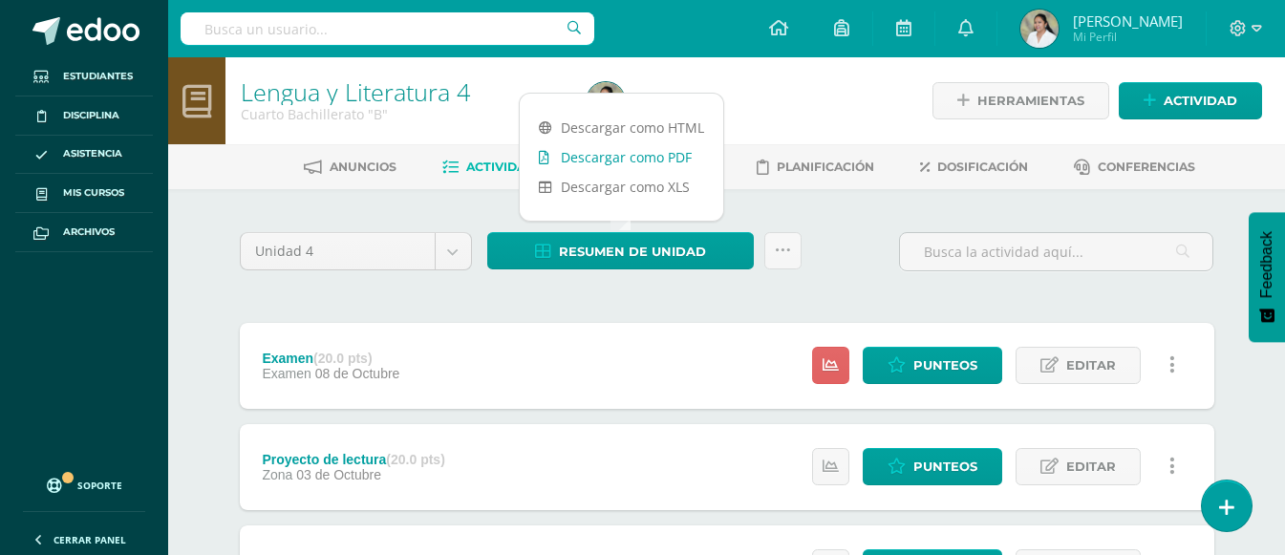
click at [637, 150] on link "Descargar como PDF" at bounding box center [621, 157] width 203 height 30
